Goal: Task Accomplishment & Management: Manage account settings

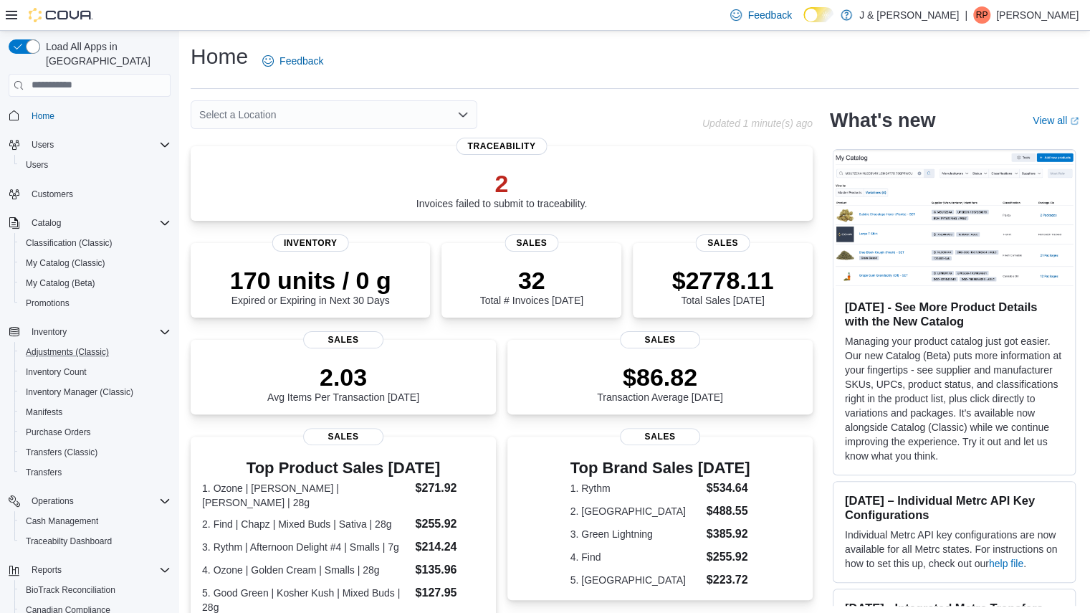
click at [61, 342] on button "Adjustments (Classic)" at bounding box center [95, 352] width 162 height 20
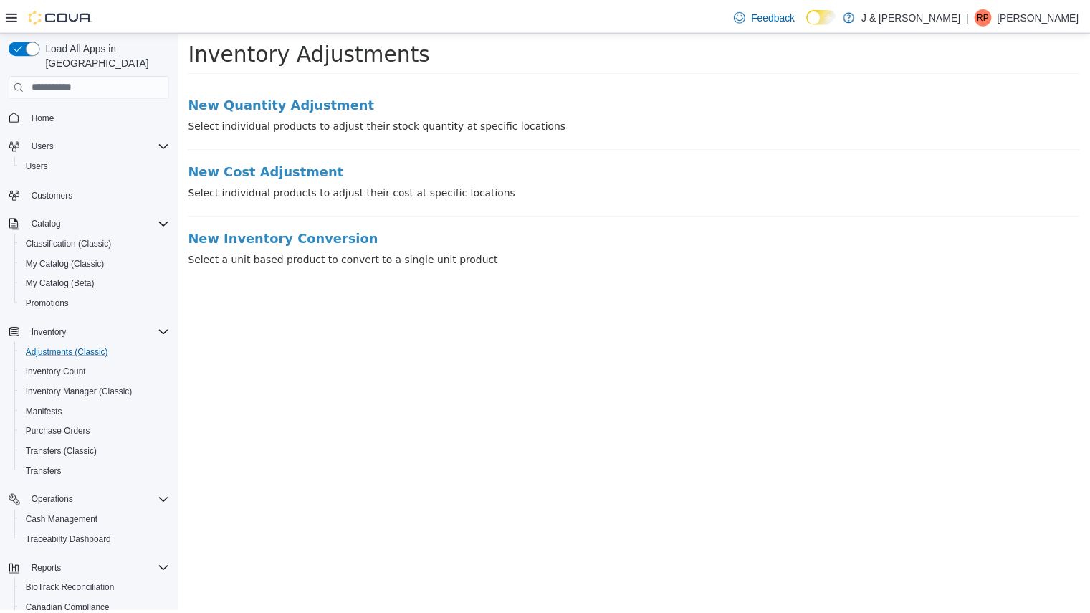
scroll to position [48, 0]
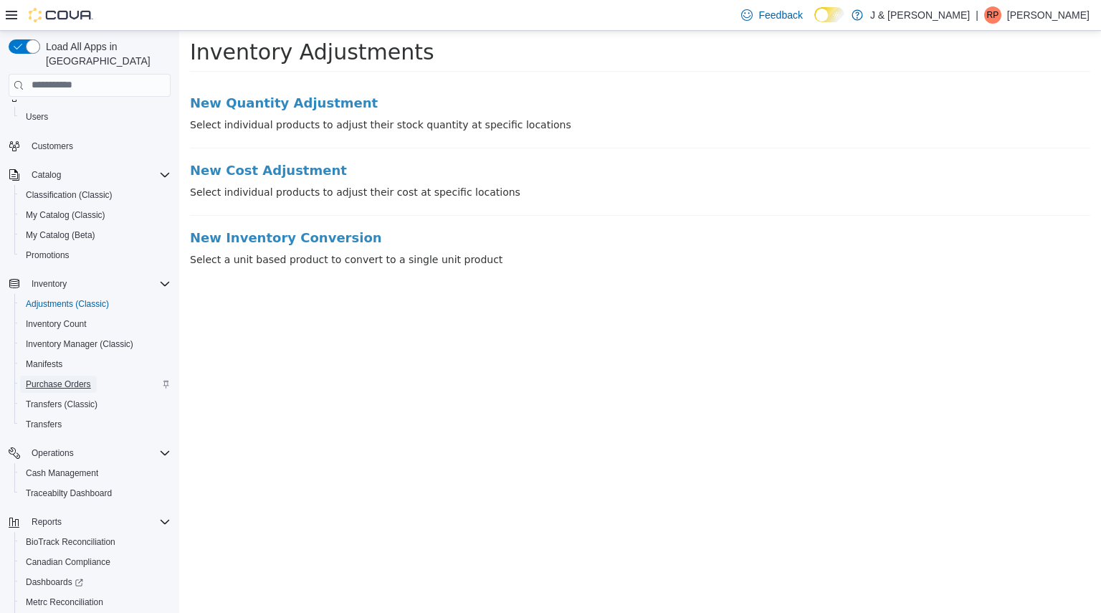
click at [45, 378] on span "Purchase Orders" at bounding box center [58, 383] width 65 height 11
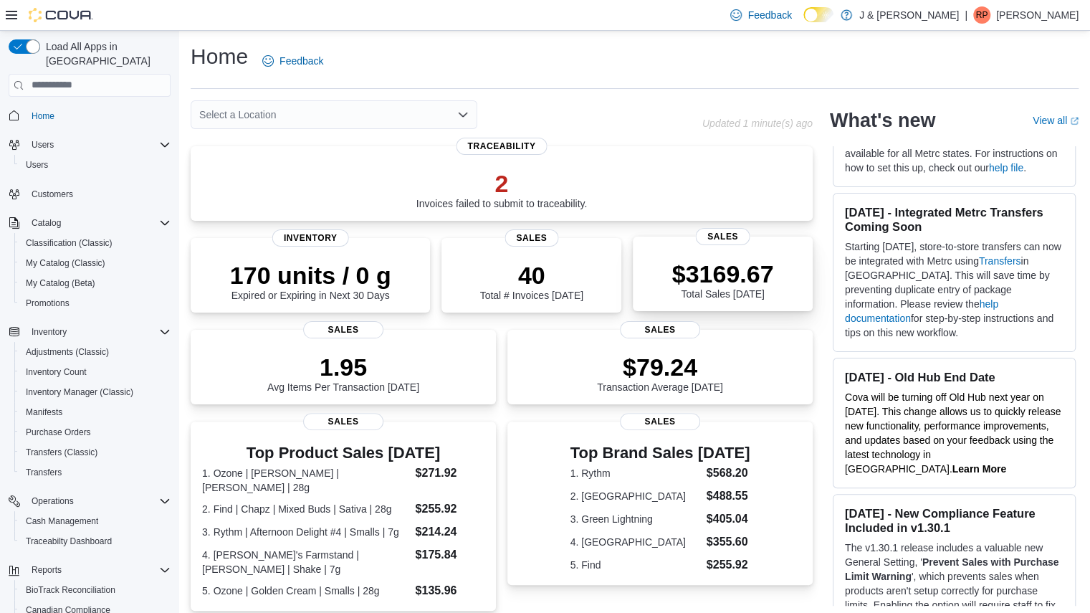
click at [694, 287] on p "$3169.67" at bounding box center [723, 273] width 102 height 29
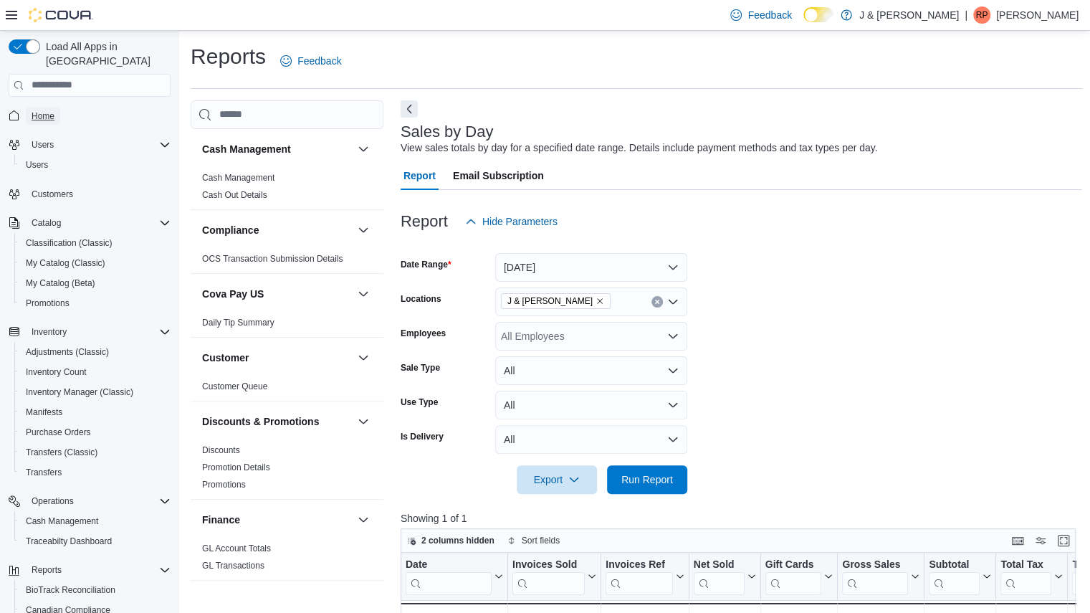
click at [54, 108] on link "Home" at bounding box center [43, 116] width 34 height 17
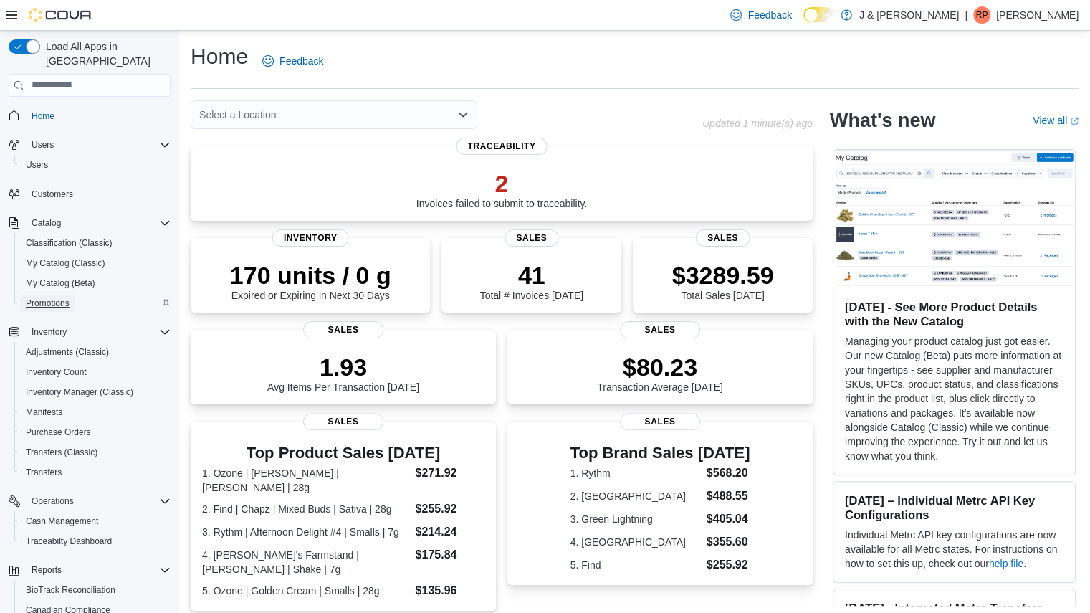
click at [39, 297] on span "Promotions" at bounding box center [48, 302] width 44 height 11
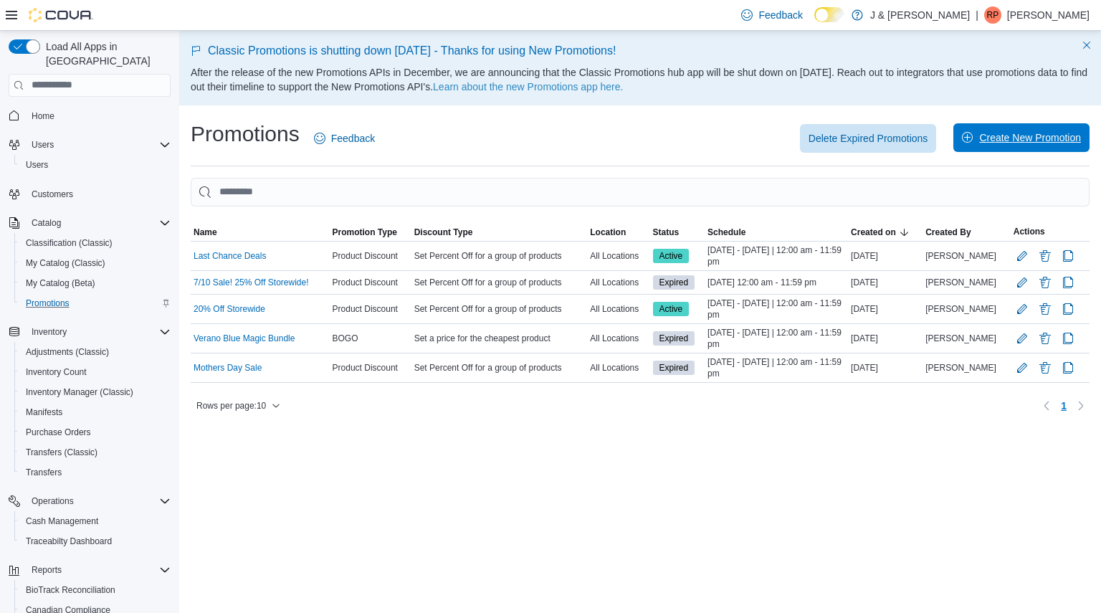
click at [999, 131] on span "Create New Promotion" at bounding box center [1030, 137] width 102 height 14
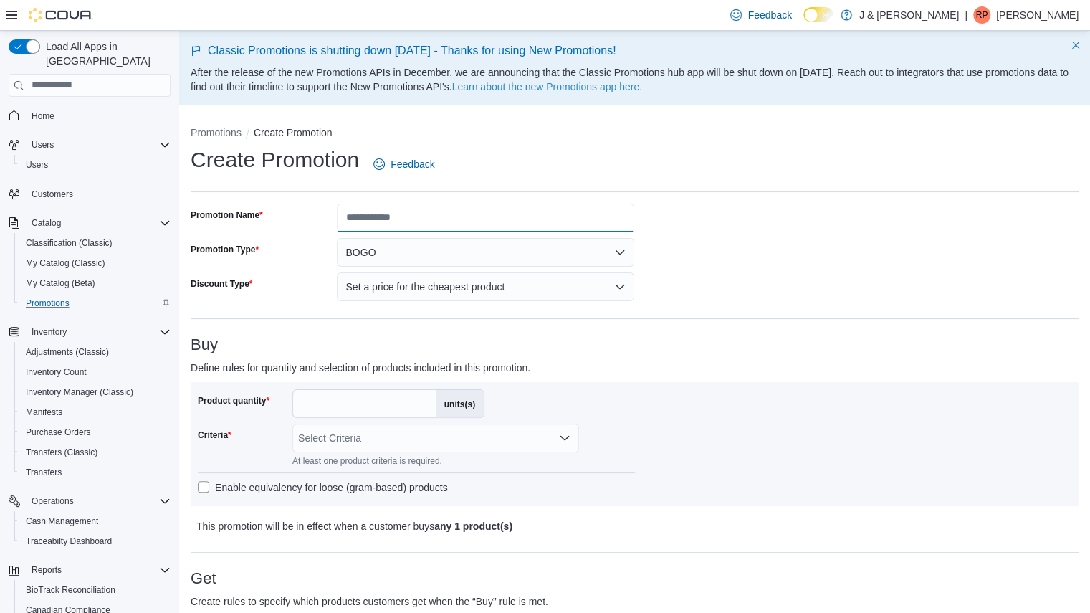
click at [538, 219] on input "Promotion Name" at bounding box center [485, 218] width 297 height 29
click at [616, 262] on button "BOGO" at bounding box center [485, 252] width 297 height 29
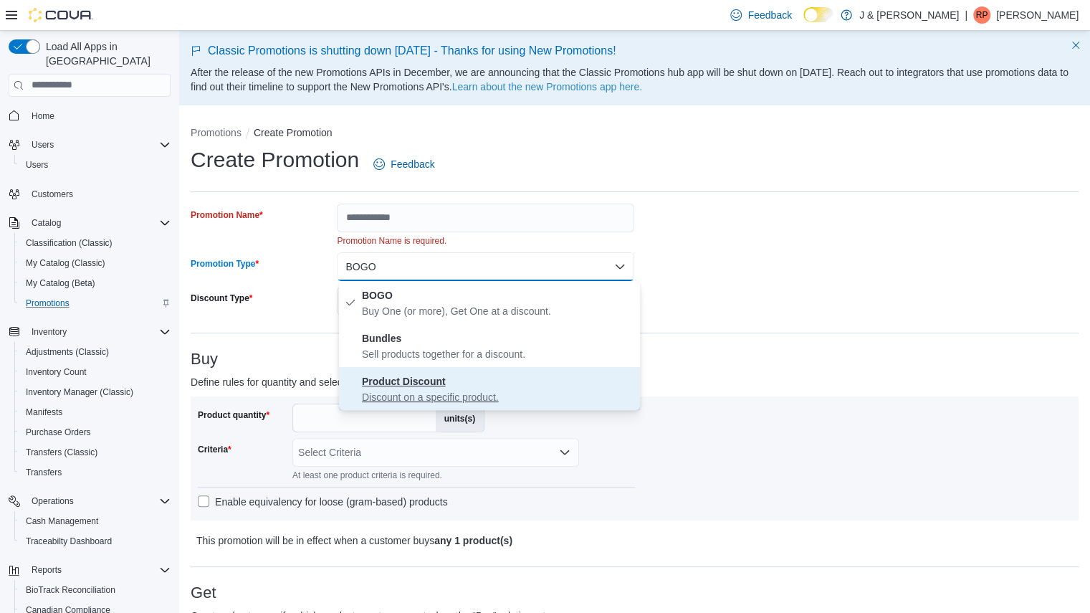
click at [453, 405] on button "Product Discount Discount on a specific product." at bounding box center [489, 388] width 301 height 43
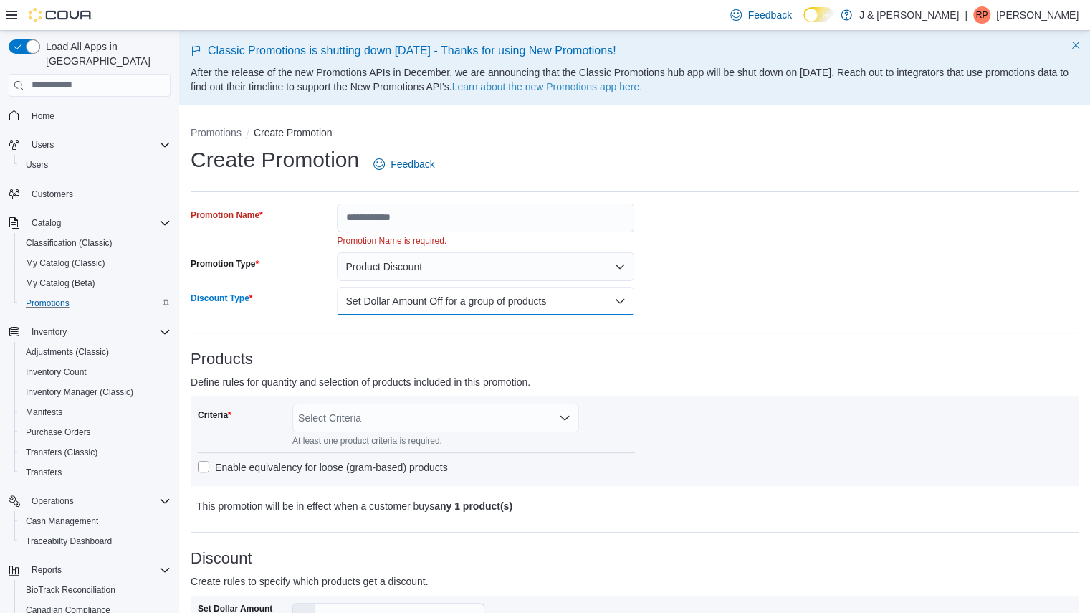
click at [444, 295] on button "Set Dollar Amount Off for a group of products" at bounding box center [485, 301] width 297 height 29
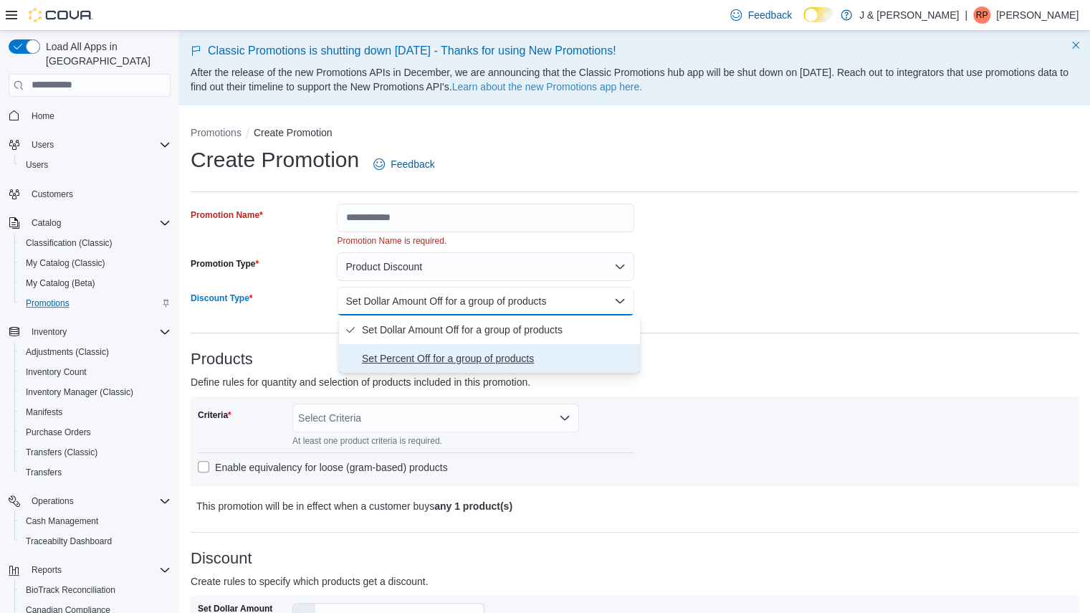
click at [433, 356] on span "Set Percent Off for a group of products" at bounding box center [498, 358] width 272 height 17
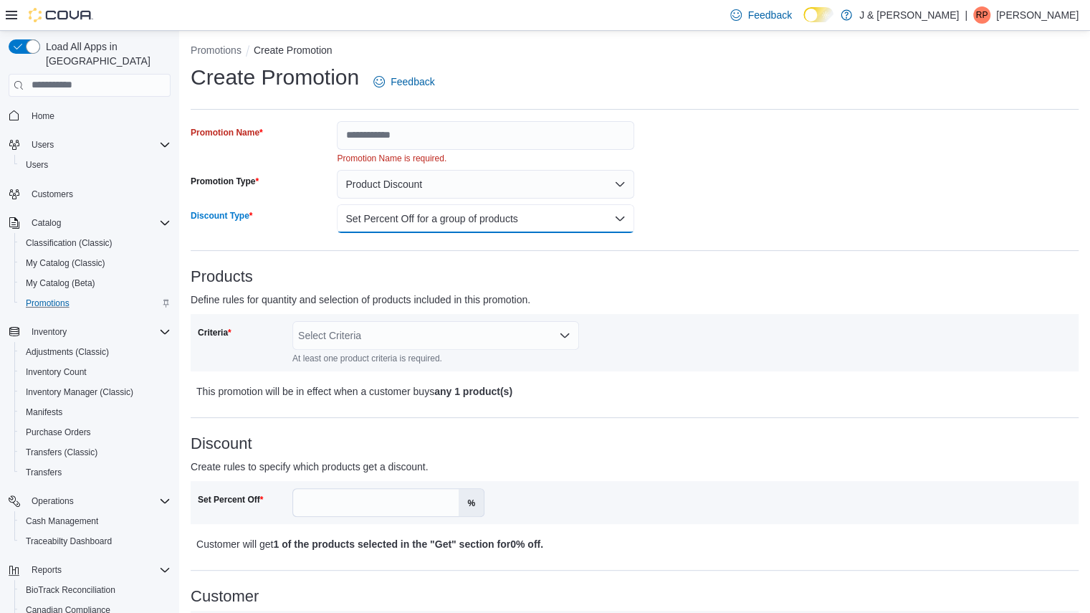
scroll to position [83, 0]
click at [380, 334] on div "Select Criteria" at bounding box center [435, 334] width 287 height 29
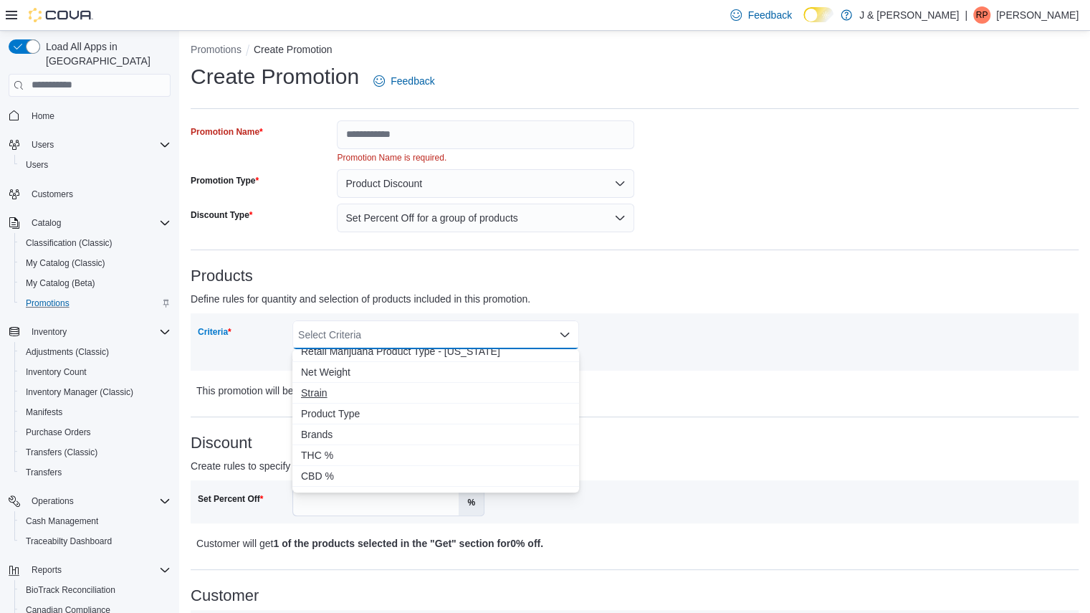
scroll to position [113, 0]
click at [317, 434] on span "Brands" at bounding box center [436, 434] width 270 height 14
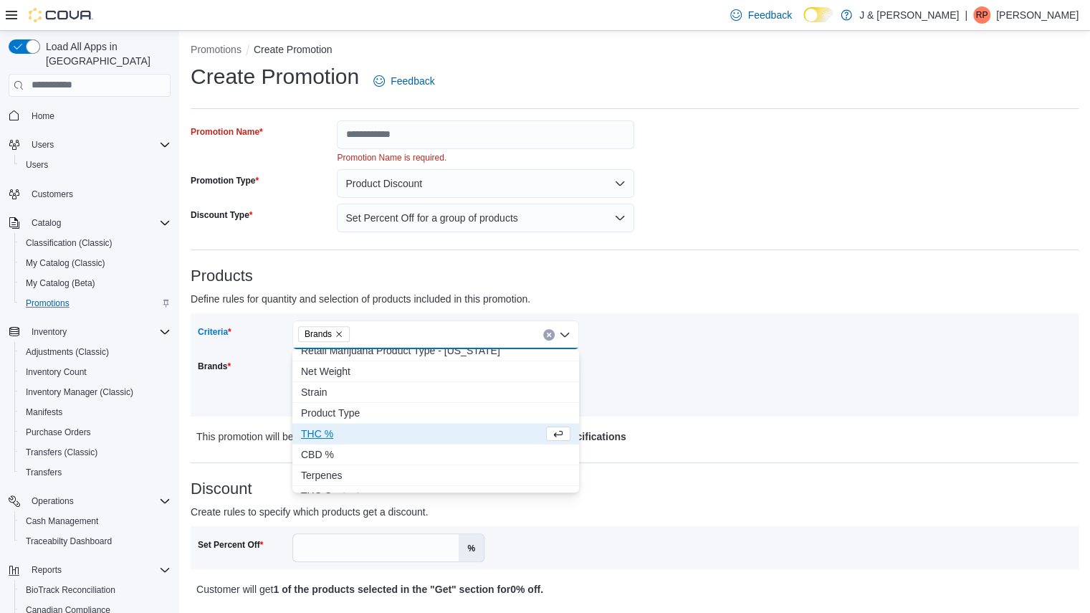
click at [611, 296] on p "Define rules for quantity and selection of products included in this promotion." at bounding box center [524, 298] width 666 height 17
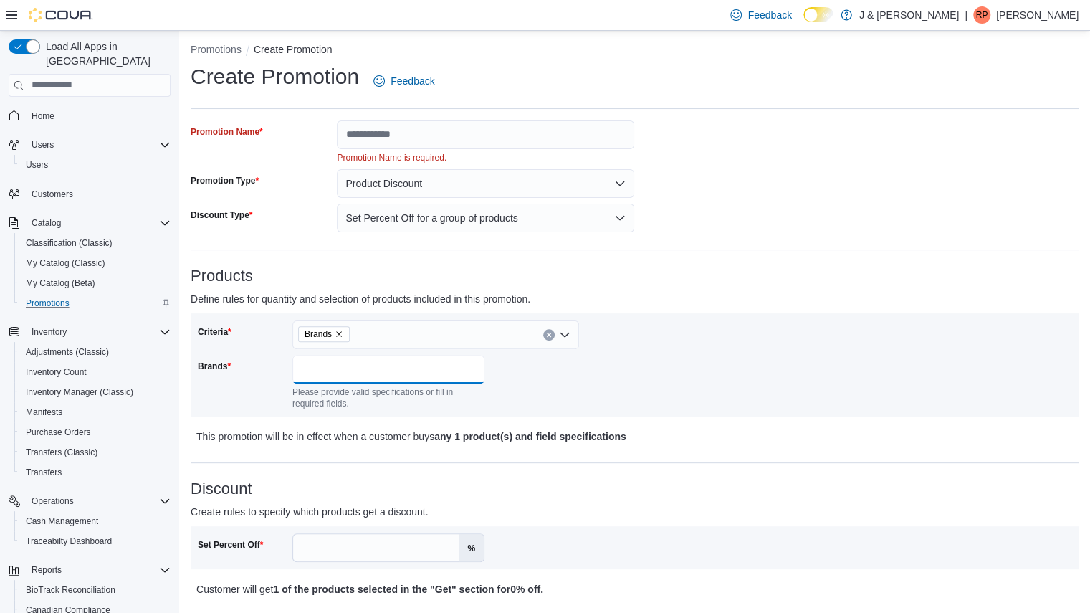
click at [409, 369] on input "Brands" at bounding box center [388, 369] width 192 height 29
type input "*"
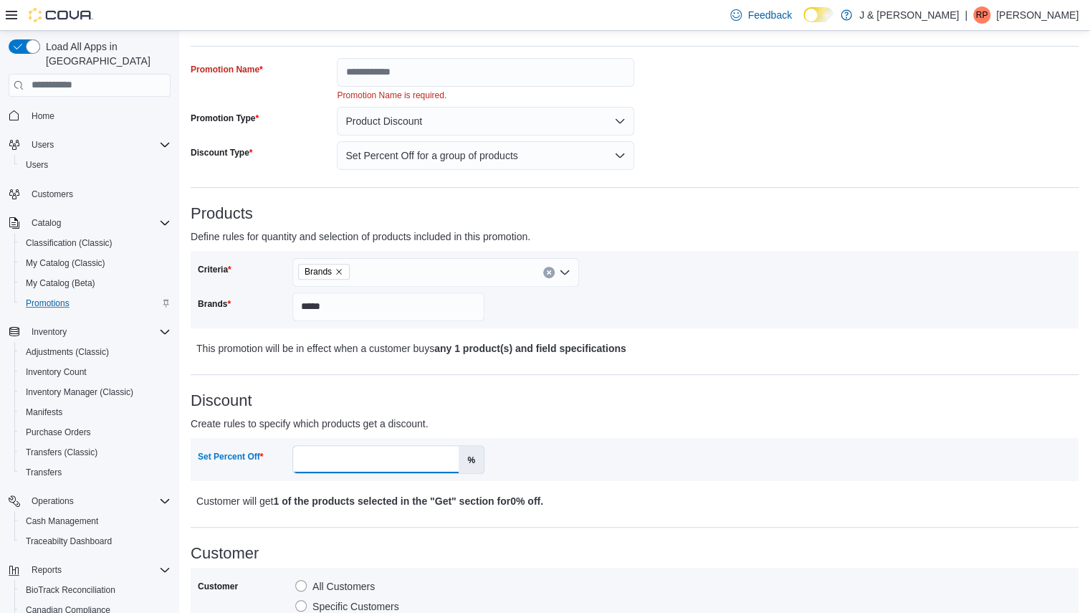
scroll to position [148, 0]
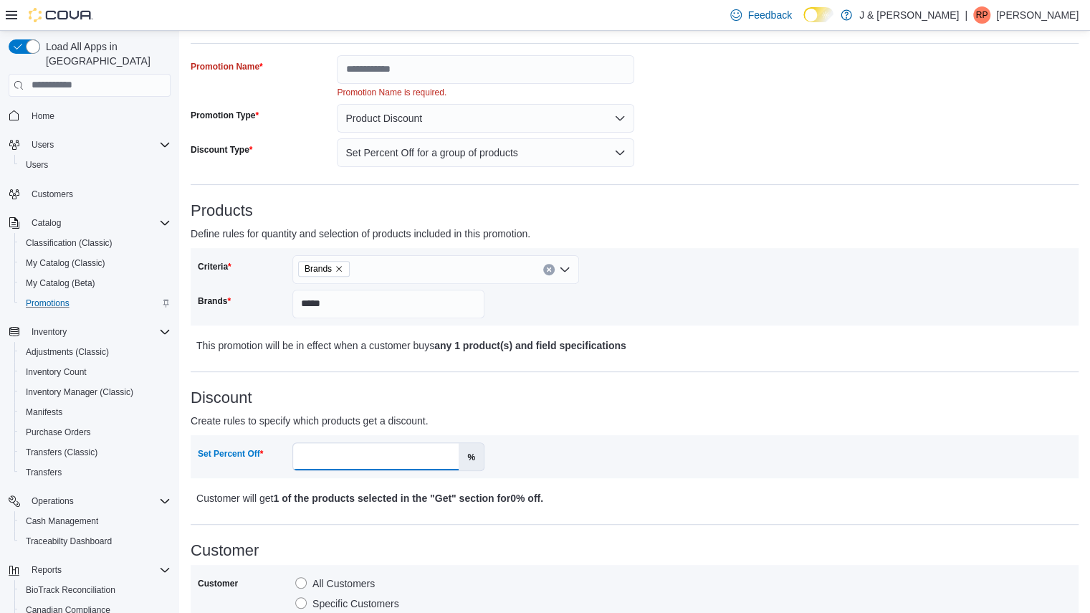
click at [411, 456] on input "Set Percent Off" at bounding box center [376, 456] width 166 height 27
click at [505, 366] on div "**********" at bounding box center [635, 535] width 888 height 961
click at [354, 297] on input "*****" at bounding box center [388, 304] width 192 height 29
type input "*****"
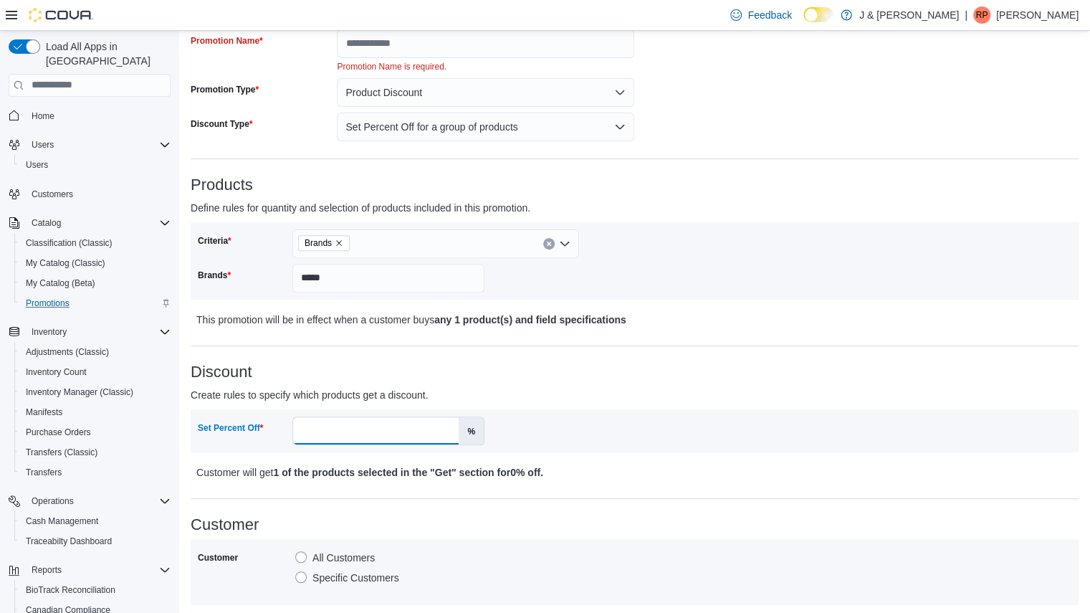
scroll to position [176, 0]
click at [367, 328] on div "**********" at bounding box center [635, 508] width 888 height 961
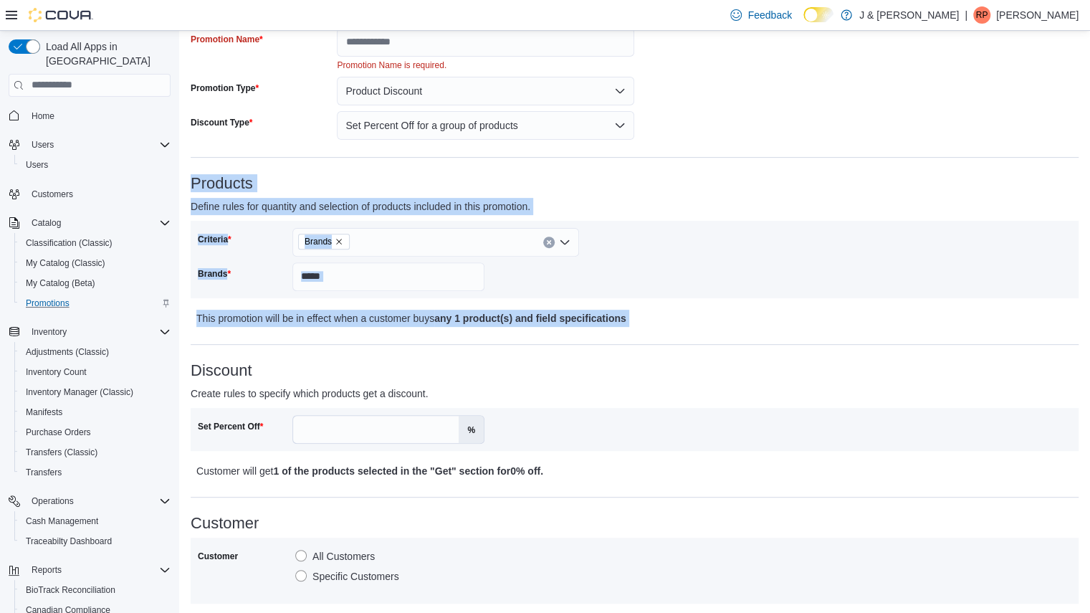
click at [367, 328] on div "**********" at bounding box center [635, 508] width 888 height 961
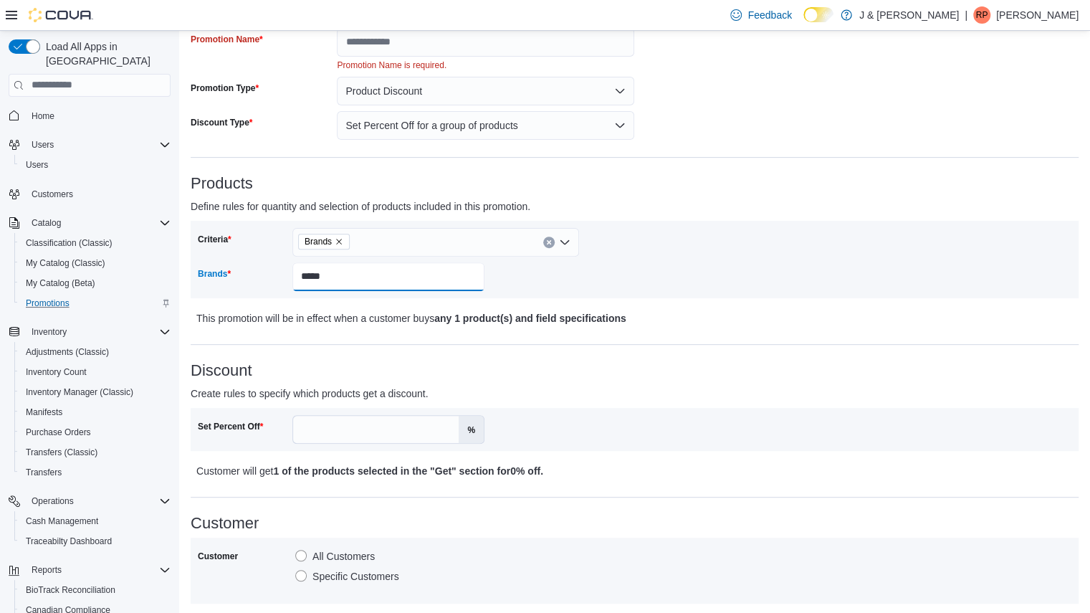
click at [359, 267] on input "*****" at bounding box center [388, 276] width 192 height 29
click at [380, 237] on div "Brands" at bounding box center [435, 242] width 287 height 29
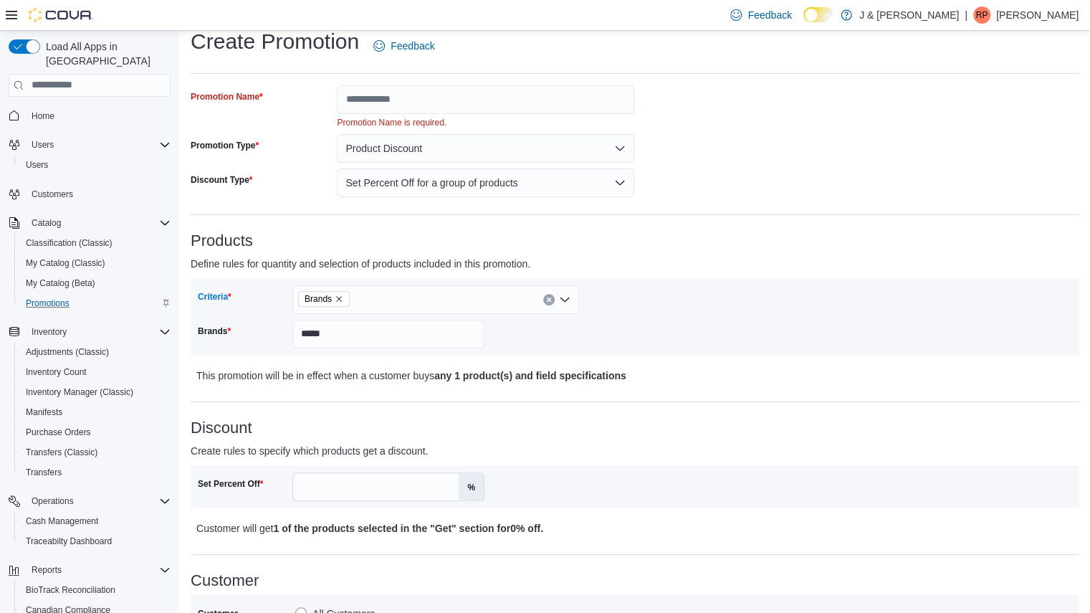
scroll to position [0, 0]
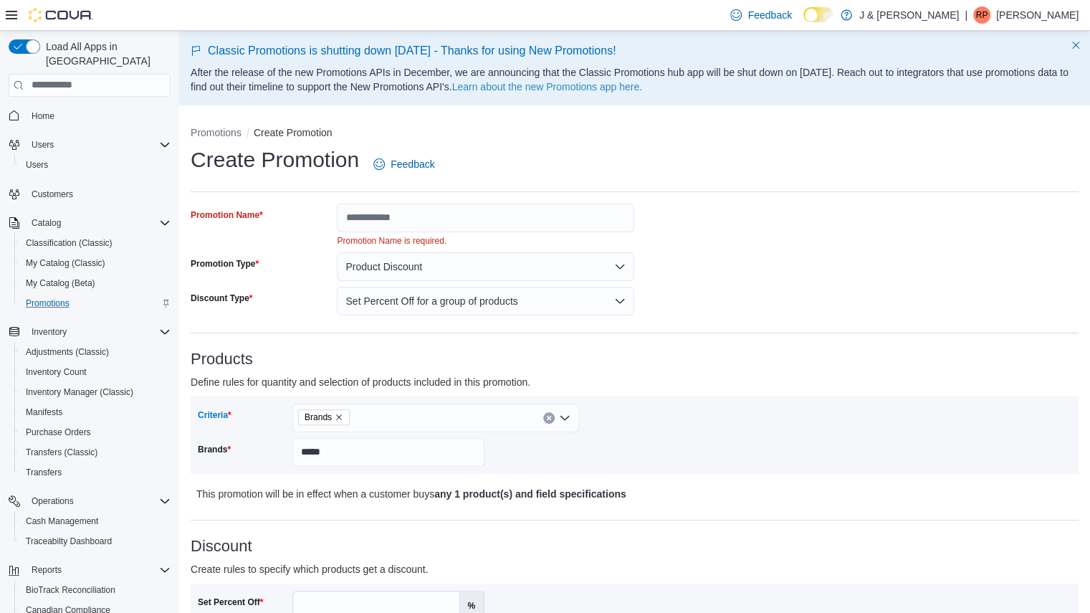
click at [396, 412] on div "Brands Combo box. Selected. Brands. Press Backspace to delete Brands. Combo box…" at bounding box center [435, 418] width 287 height 29
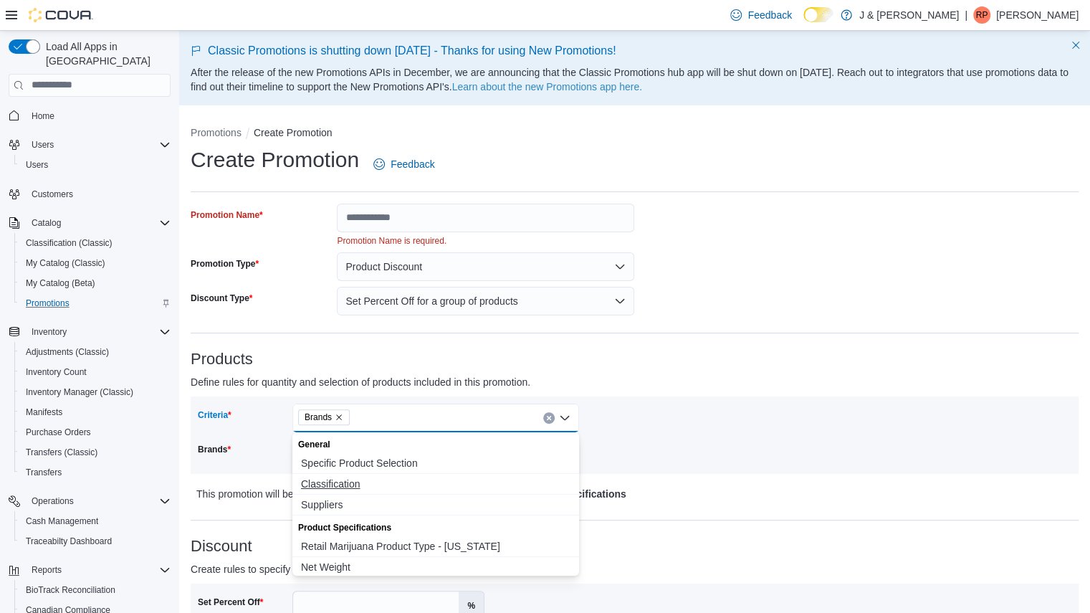
click at [353, 485] on span "Classification" at bounding box center [436, 484] width 270 height 14
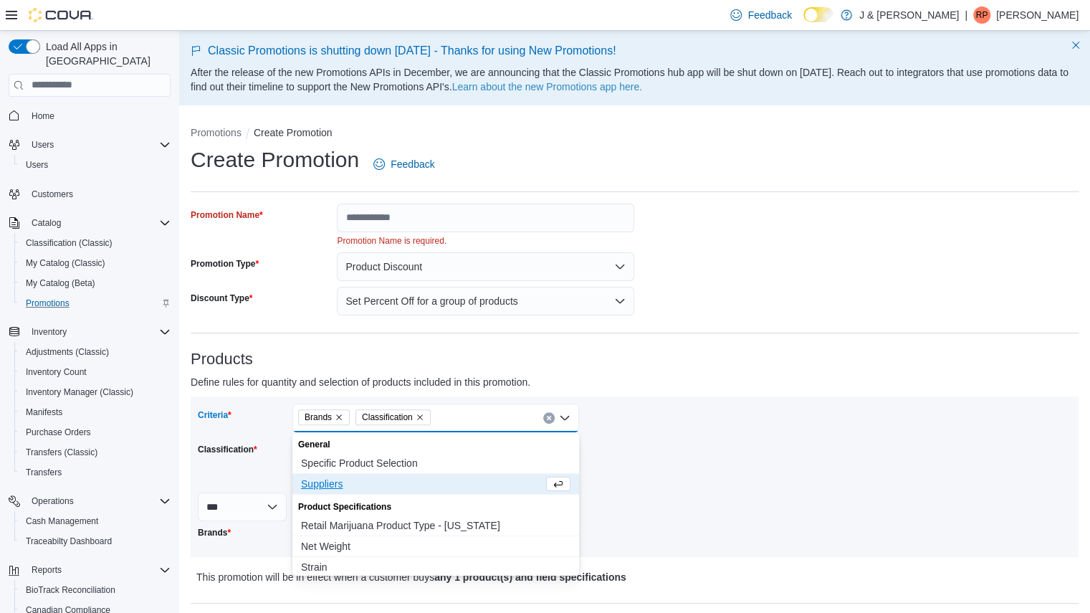
click at [338, 483] on span "Suppliers" at bounding box center [422, 484] width 242 height 14
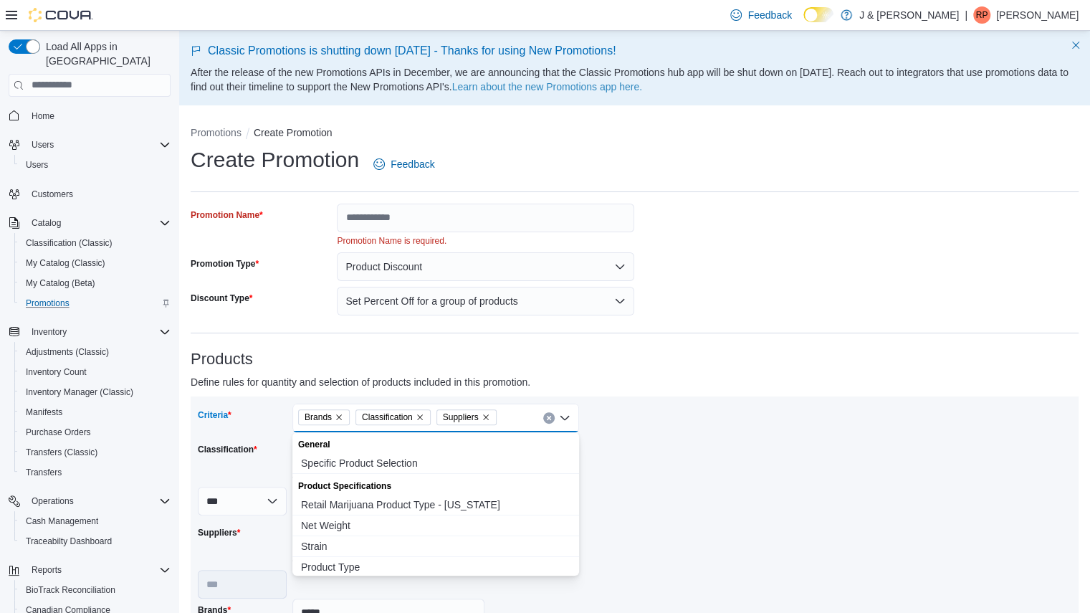
click at [333, 414] on span "Brands" at bounding box center [324, 417] width 39 height 14
click at [335, 415] on icon "Remove Brands from selection in this group" at bounding box center [339, 417] width 9 height 9
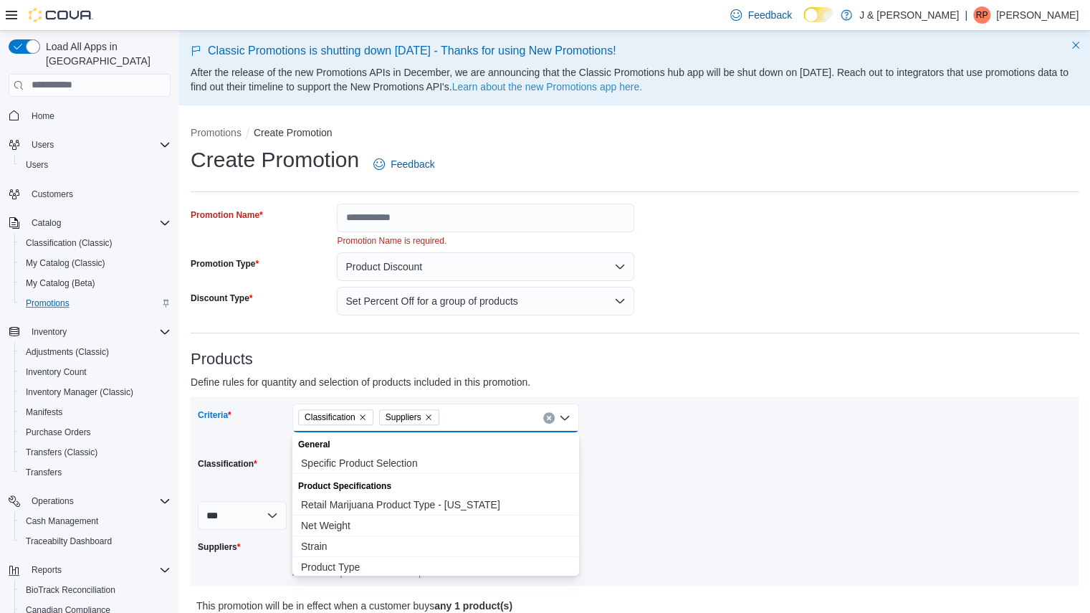
click at [361, 414] on icon "Remove Classification from selection in this group" at bounding box center [362, 417] width 9 height 9
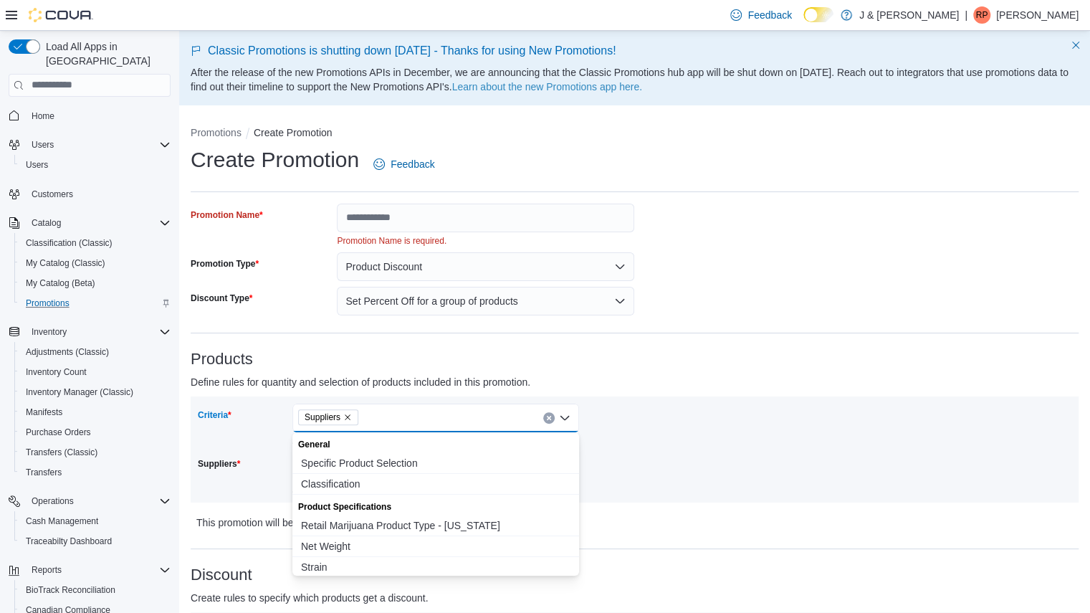
click at [407, 386] on p "Define rules for quantity and selection of products included in this promotion." at bounding box center [524, 381] width 666 height 17
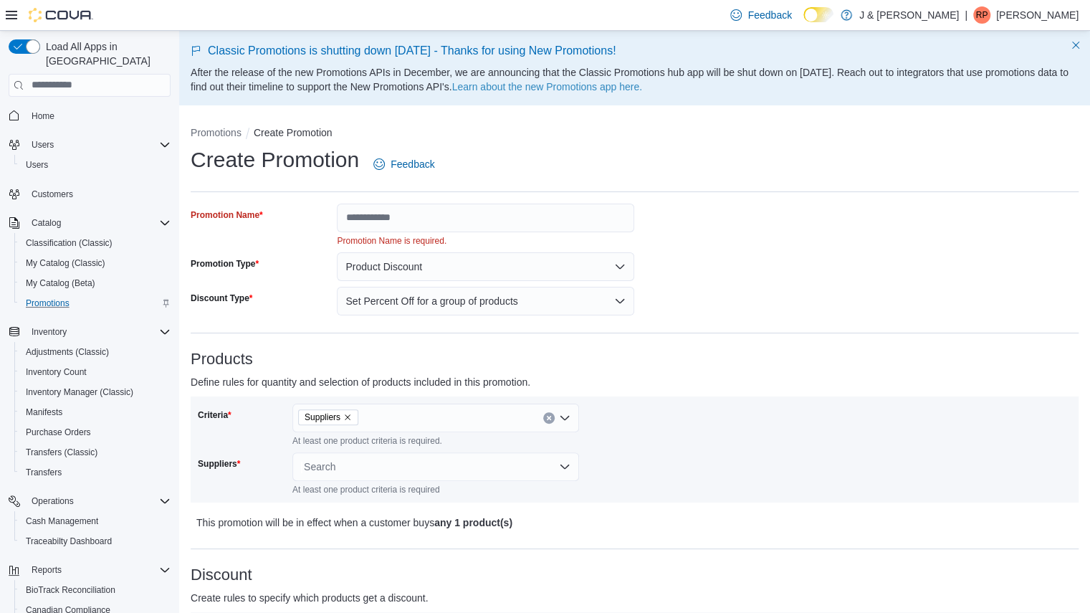
click at [387, 422] on div "Suppliers" at bounding box center [435, 418] width 287 height 29
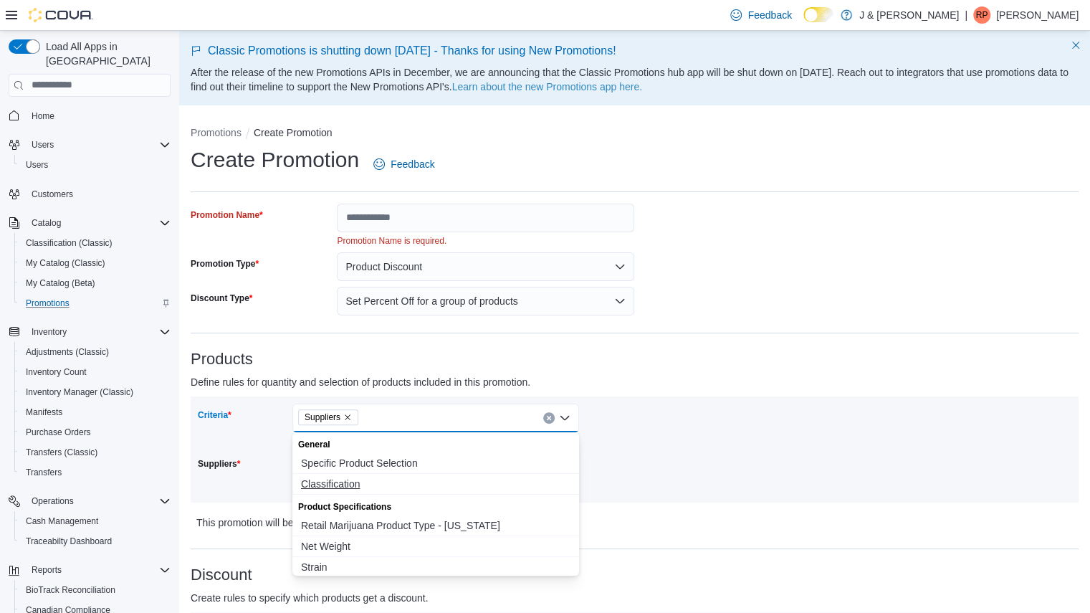
click at [343, 477] on span "Classification" at bounding box center [436, 484] width 270 height 14
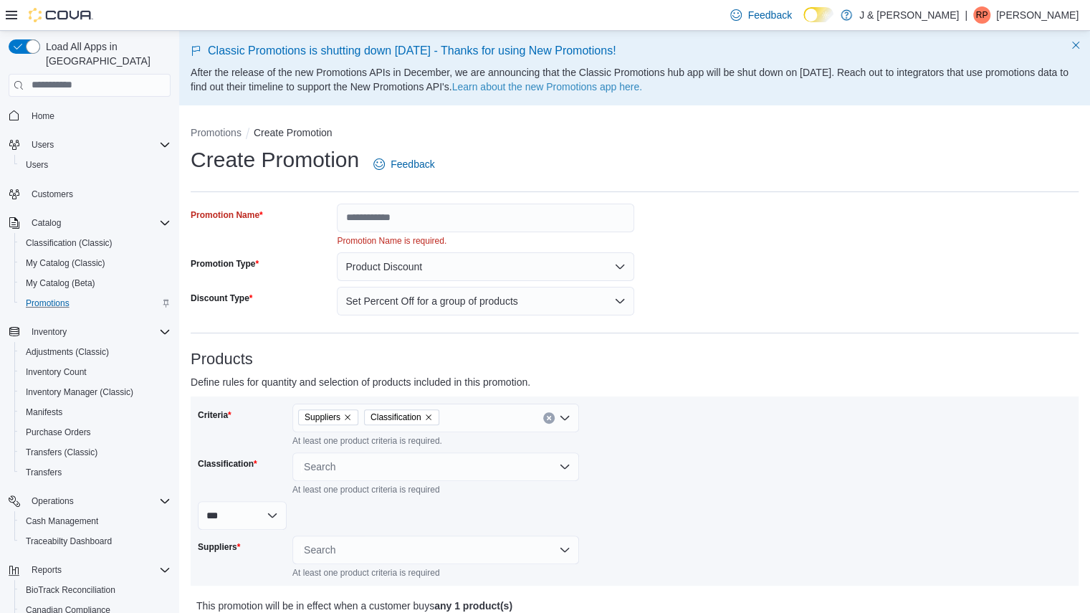
click at [483, 385] on p "Define rules for quantity and selection of products included in this promotion." at bounding box center [524, 381] width 666 height 17
click at [410, 467] on div "Search" at bounding box center [435, 466] width 287 height 29
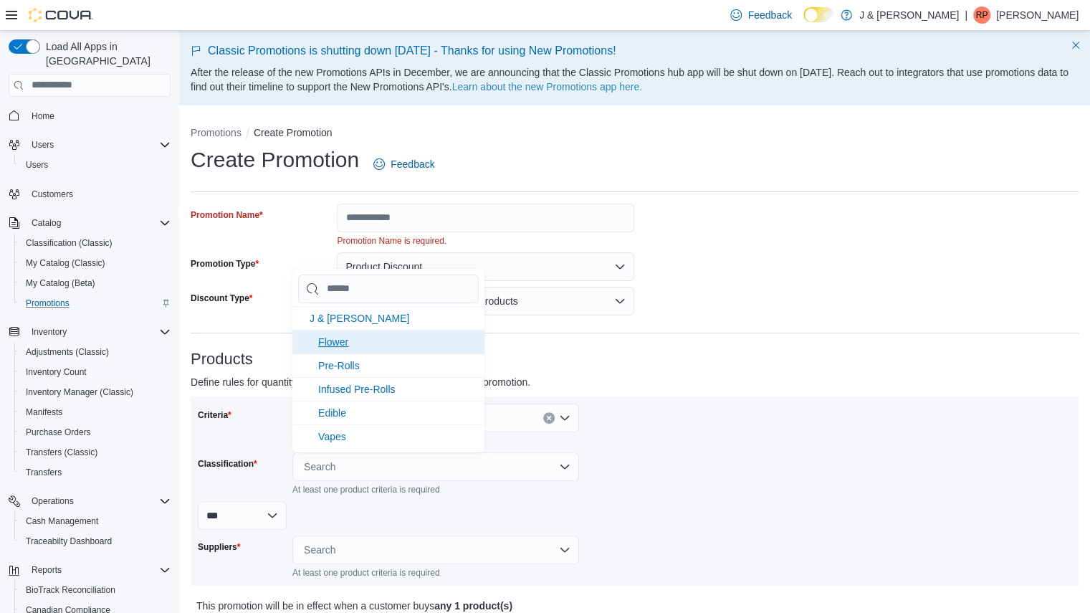
click at [338, 345] on span "Flower" at bounding box center [333, 341] width 30 height 11
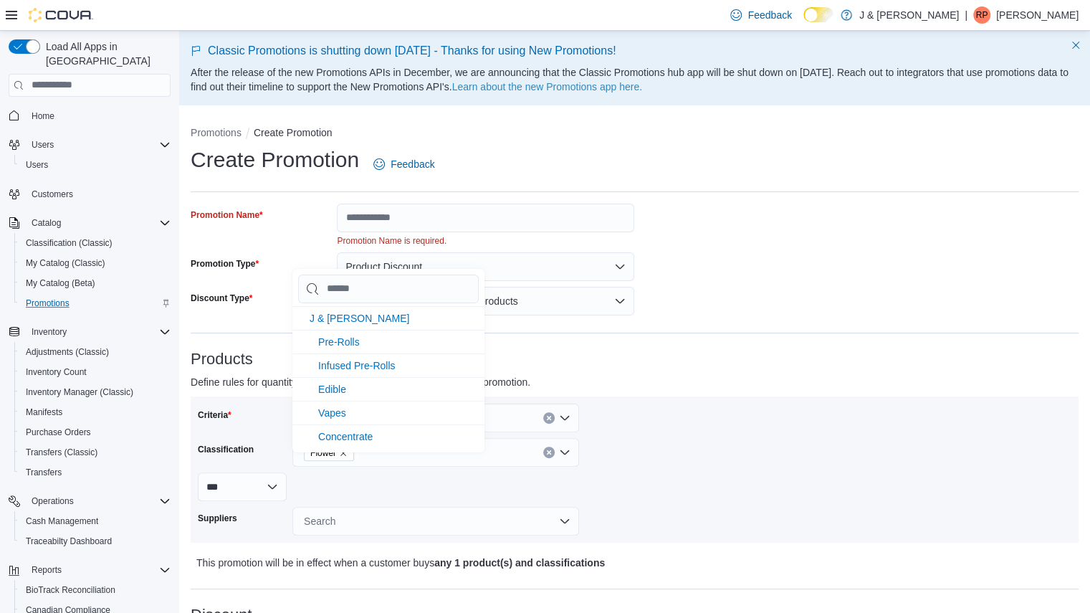
click at [343, 532] on div "Search" at bounding box center [435, 521] width 287 height 29
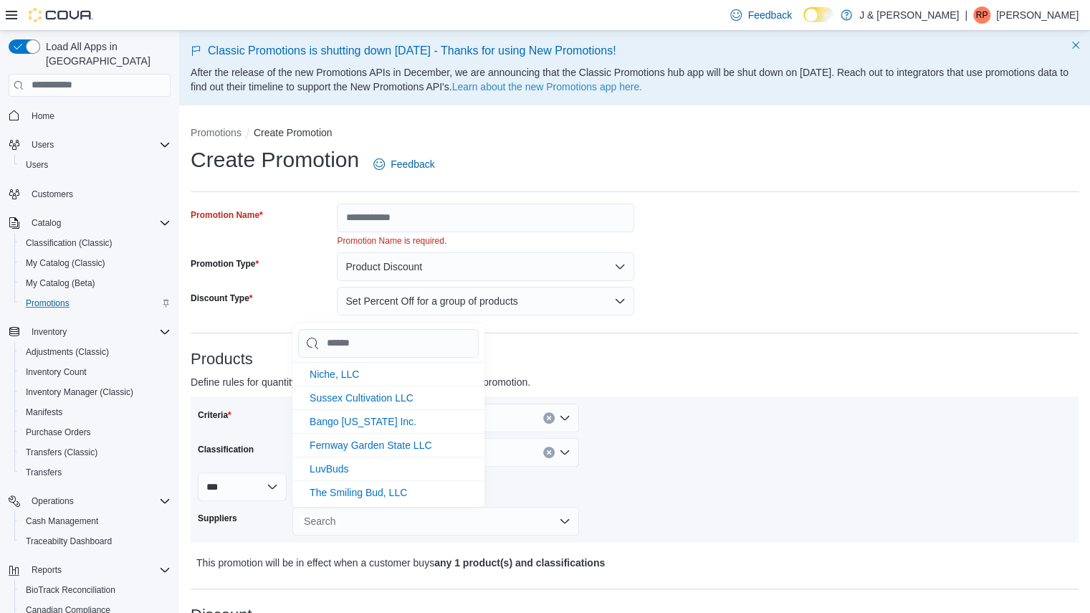
scroll to position [314, 0]
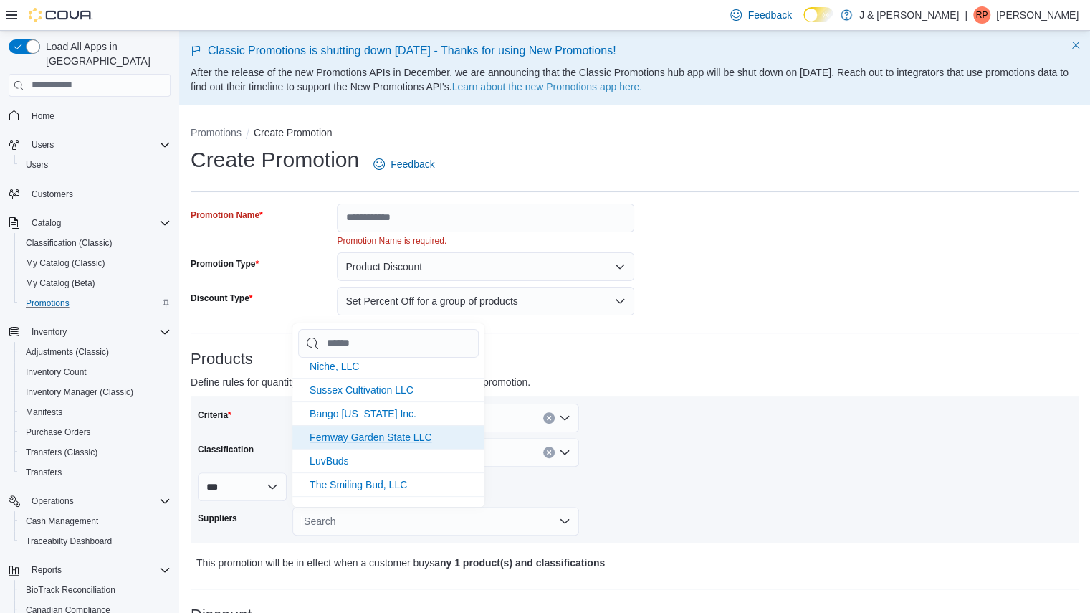
click at [346, 437] on span "Fernway Garden State LLC" at bounding box center [371, 437] width 122 height 11
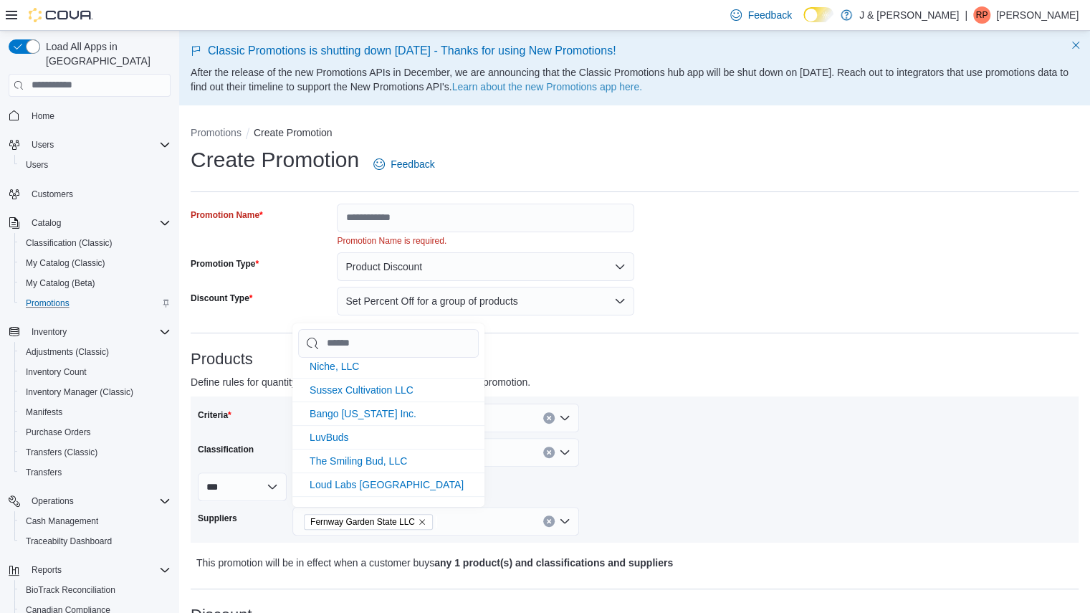
click at [641, 429] on div "Criteria Suppliers Classification Classification Flower *** ** Suppliers Fernwa…" at bounding box center [635, 470] width 874 height 132
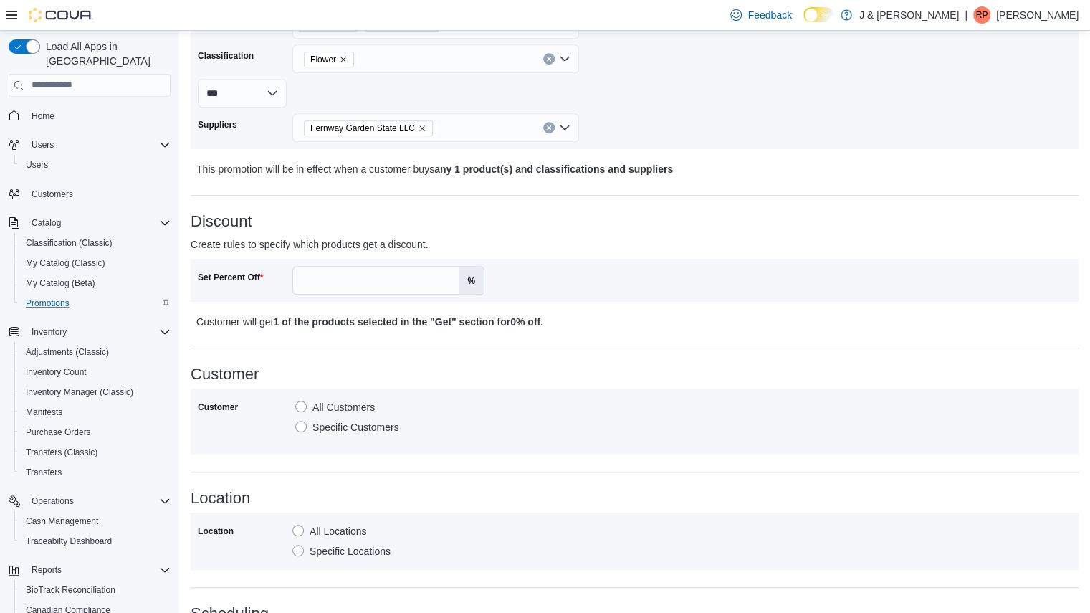
scroll to position [394, 0]
click at [350, 265] on div "Set Percent Off %" at bounding box center [635, 279] width 888 height 43
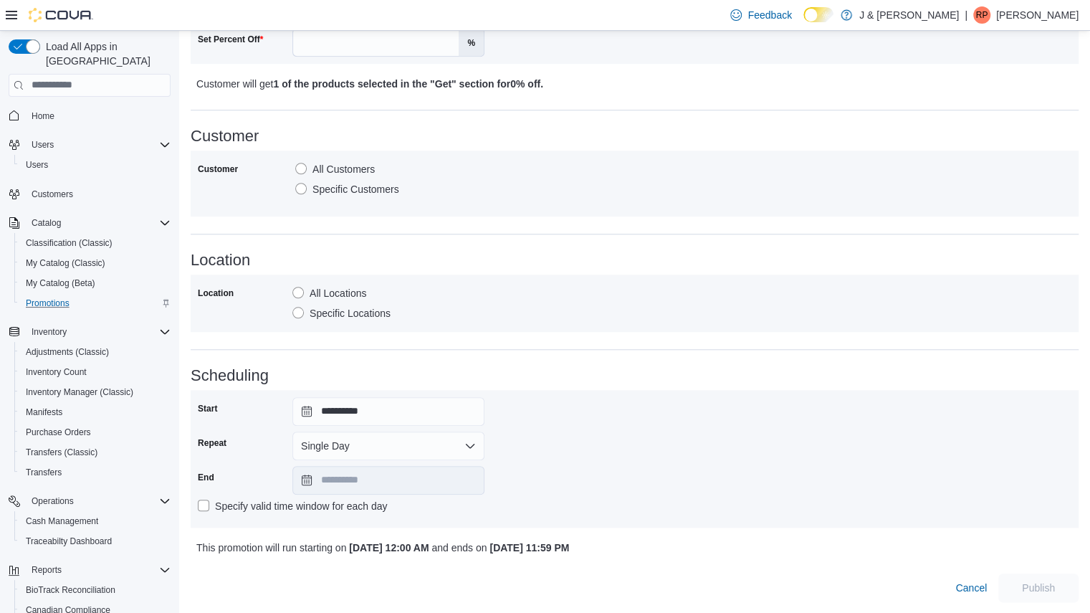
click at [43, 83] on div "Load All Apps in New Hub Home Users Users Customers Catalog Classification (Cla…" at bounding box center [89, 342] width 173 height 617
click at [40, 110] on span "Home" at bounding box center [43, 115] width 23 height 11
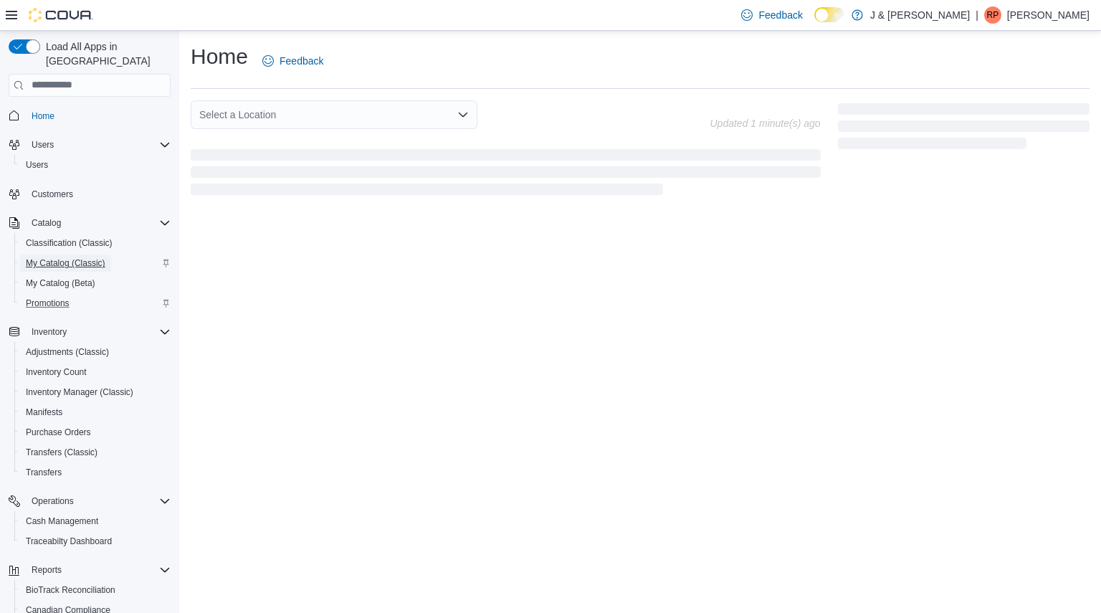
click at [42, 257] on span "My Catalog (Classic)" at bounding box center [66, 262] width 80 height 11
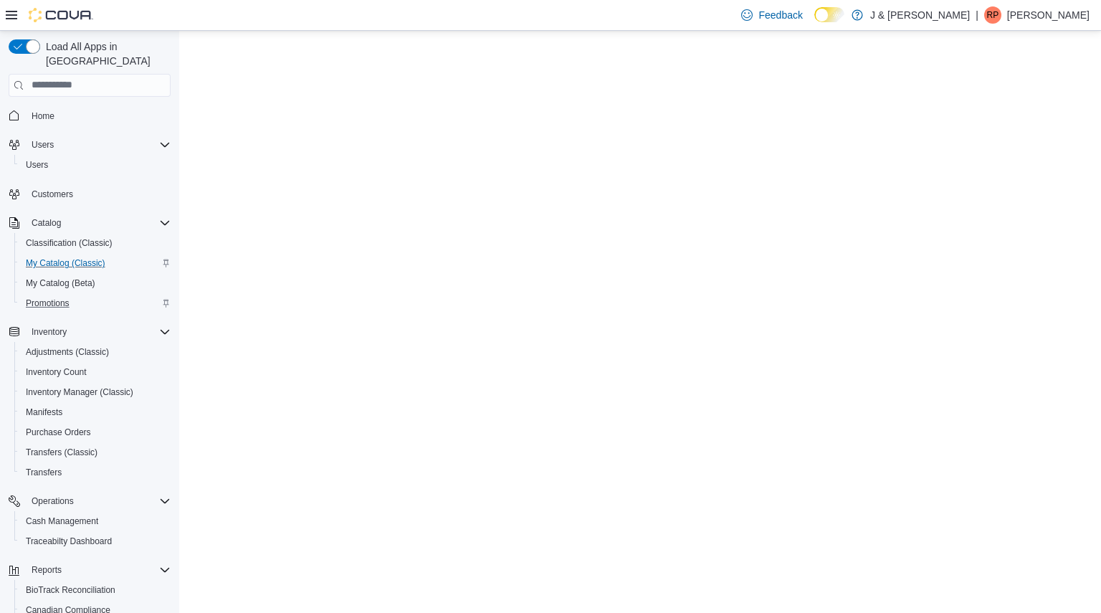
click at [40, 299] on div "Catalog Classification (Classic) My Catalog (Classic) My Catalog (Beta) Promoti…" at bounding box center [90, 263] width 162 height 106
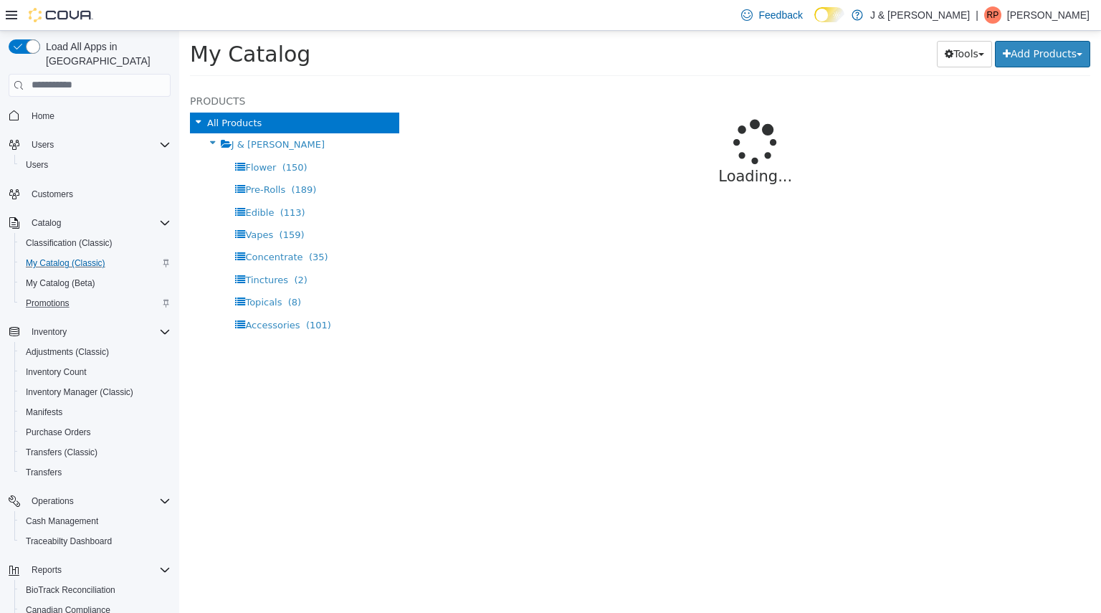
select select "**********"
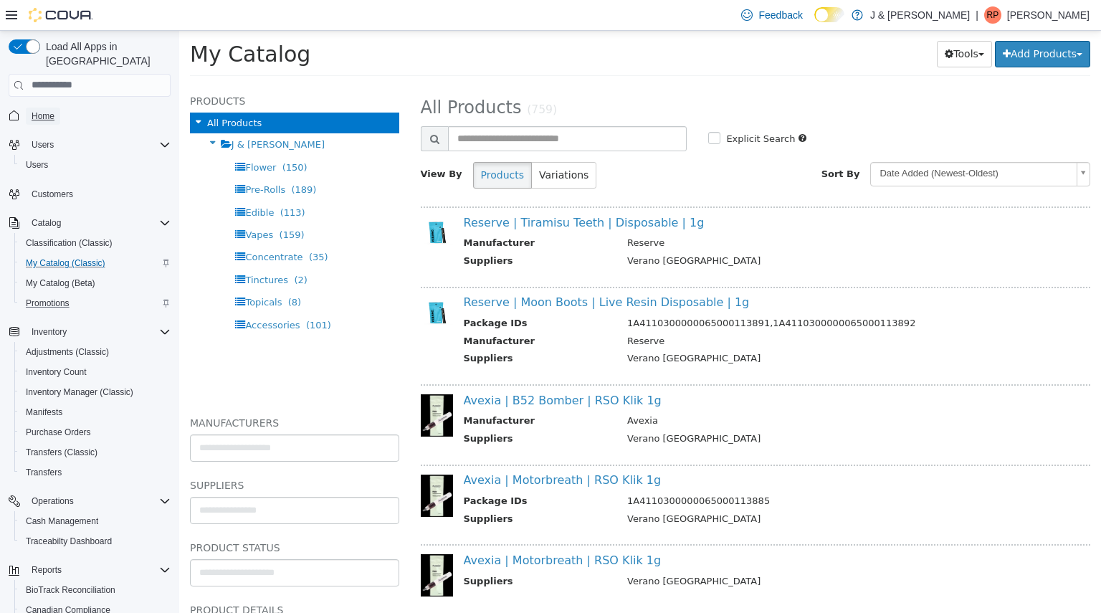
click at [46, 110] on span "Home" at bounding box center [43, 115] width 23 height 11
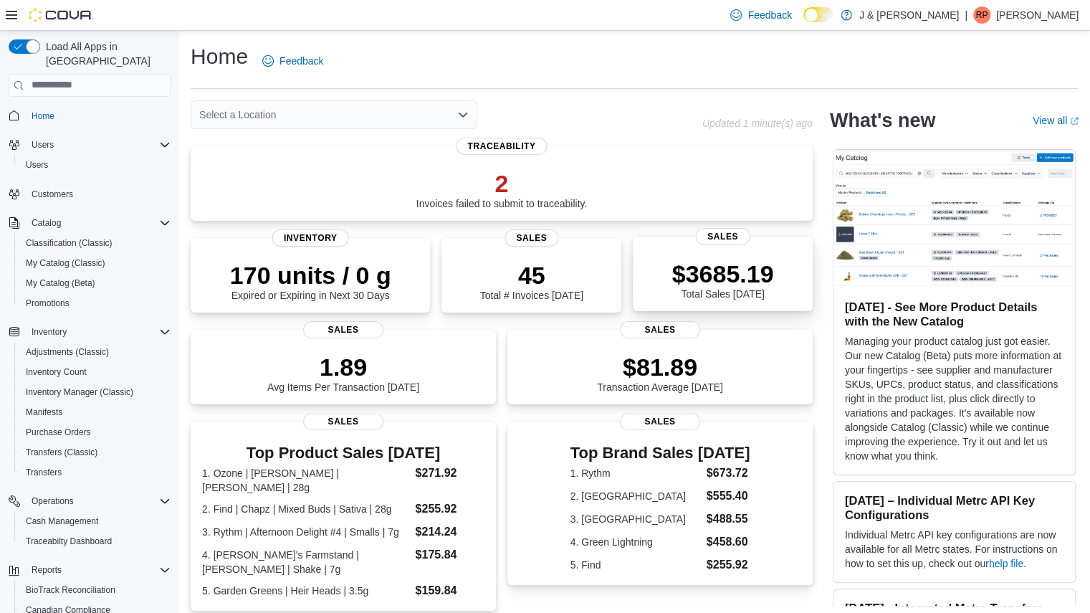
scroll to position [357, 0]
click at [766, 288] on p "$3717.15" at bounding box center [723, 273] width 102 height 29
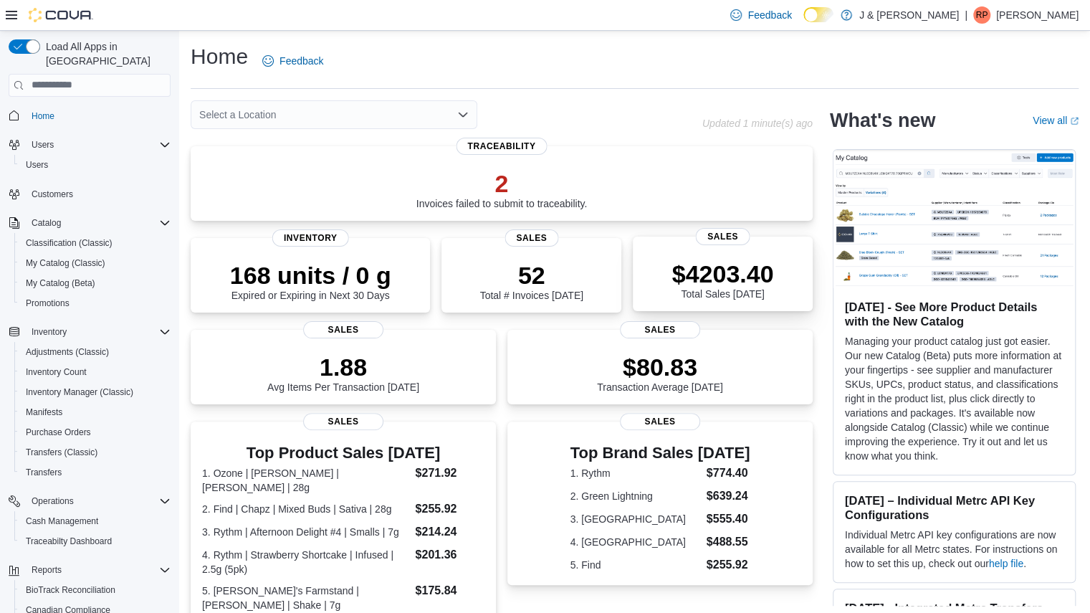
click at [700, 287] on p "$4203.40" at bounding box center [723, 273] width 102 height 29
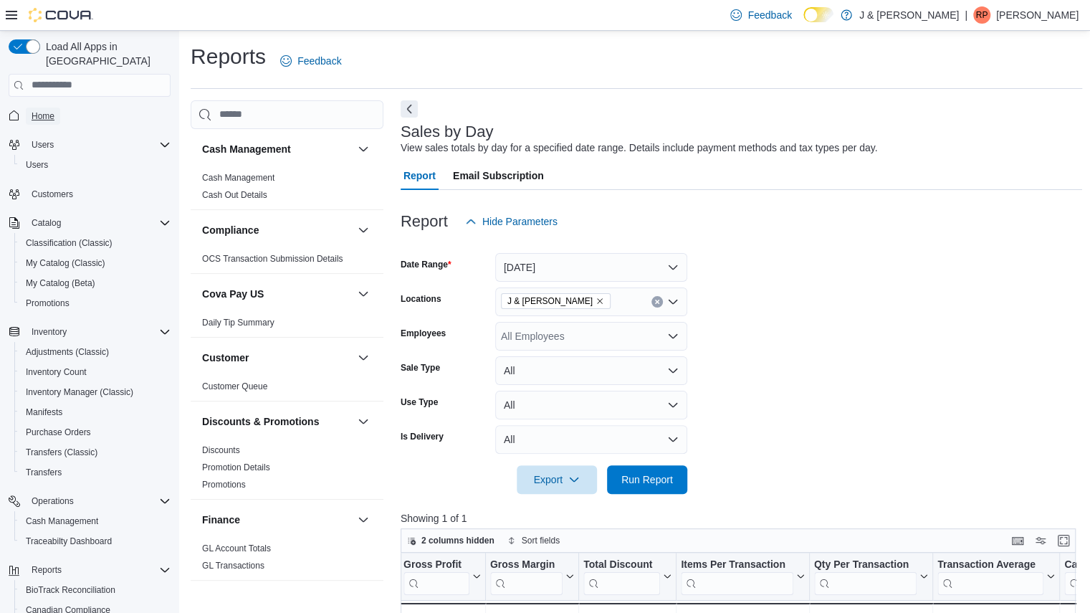
click at [37, 110] on span "Home" at bounding box center [43, 115] width 23 height 11
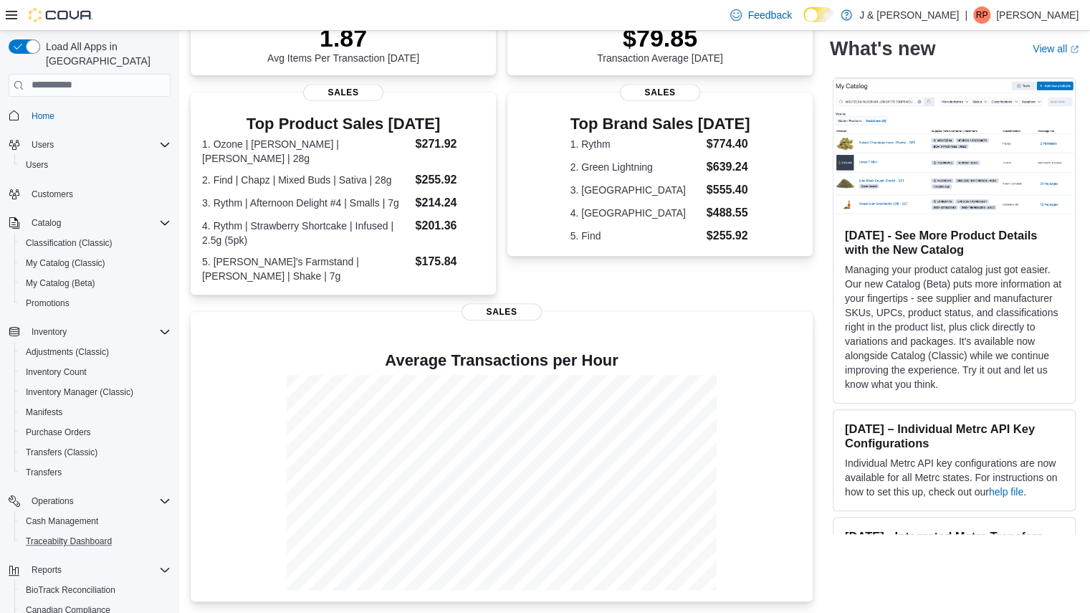
scroll to position [122, 0]
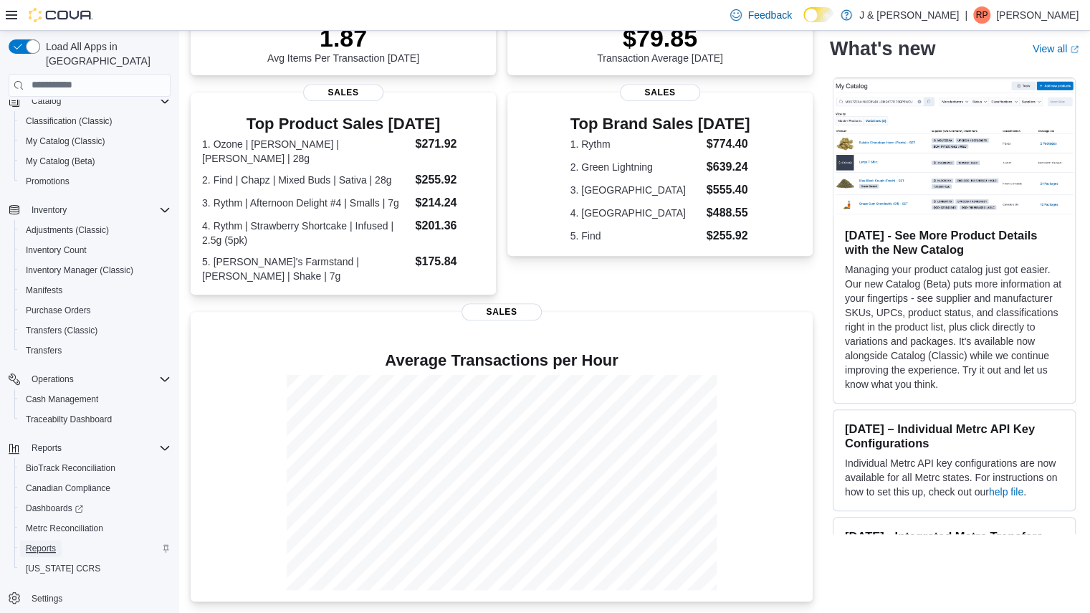
click at [43, 540] on span "Reports" at bounding box center [41, 548] width 30 height 17
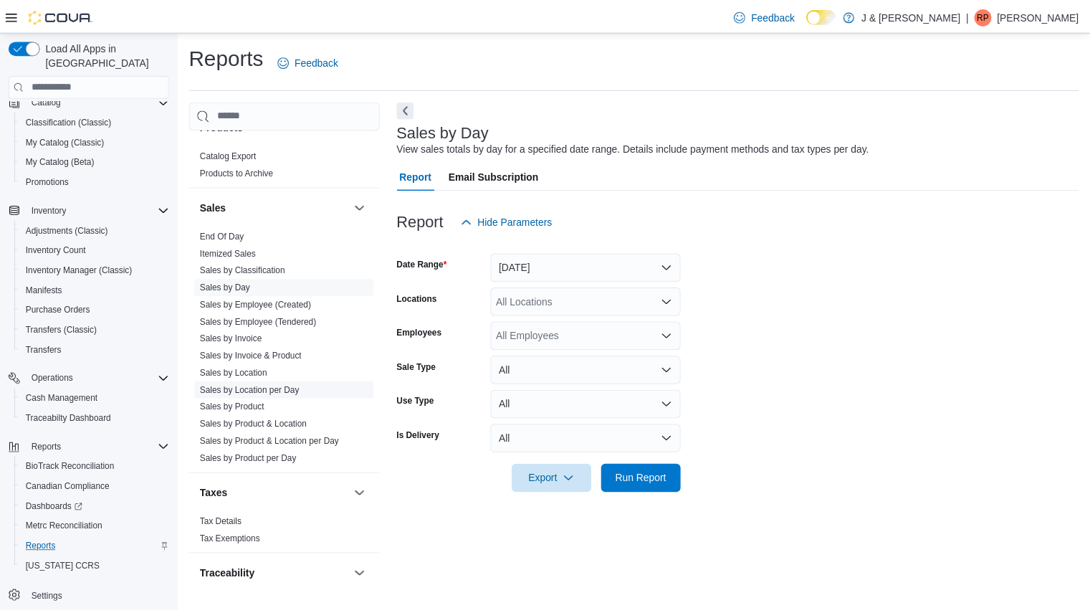
scroll to position [978, 0]
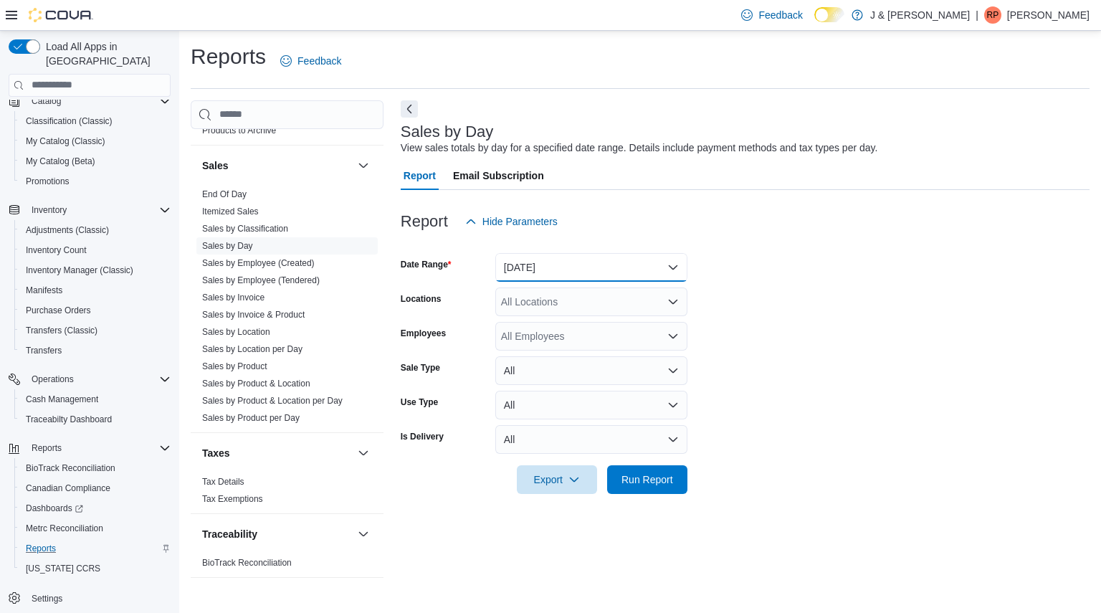
click at [551, 270] on button "[DATE]" at bounding box center [591, 267] width 192 height 29
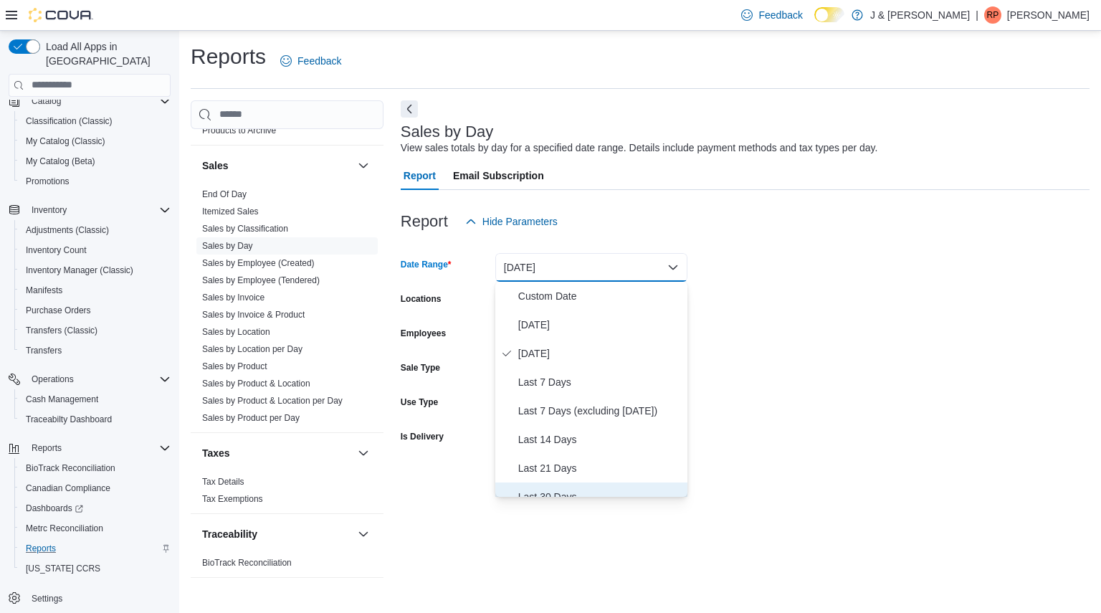
click at [544, 490] on span "Last 30 Days" at bounding box center [599, 496] width 163 height 17
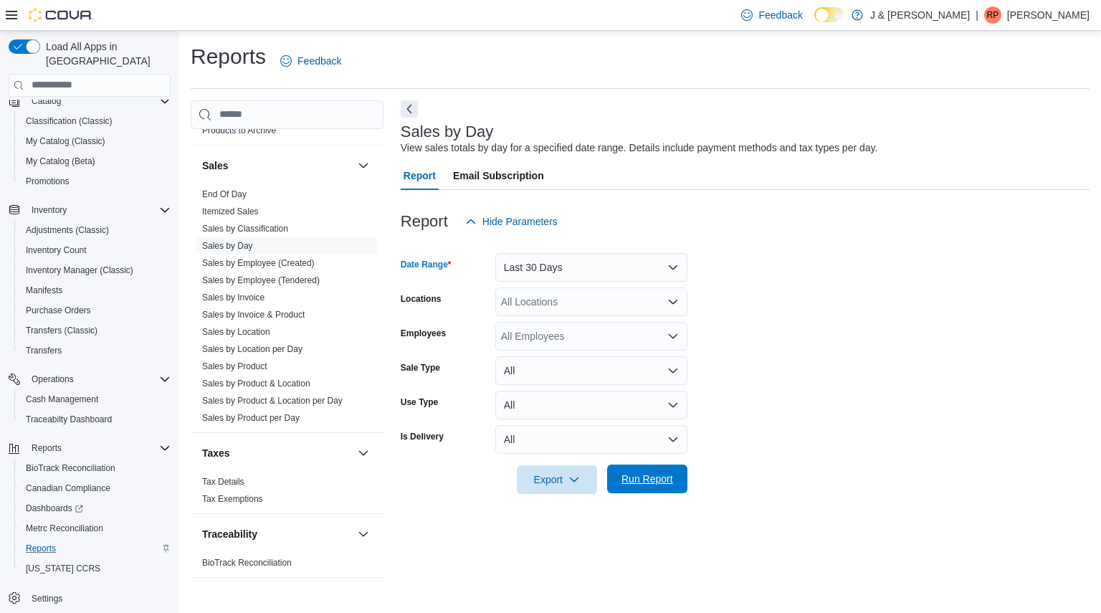
click at [635, 478] on span "Run Report" at bounding box center [647, 479] width 52 height 14
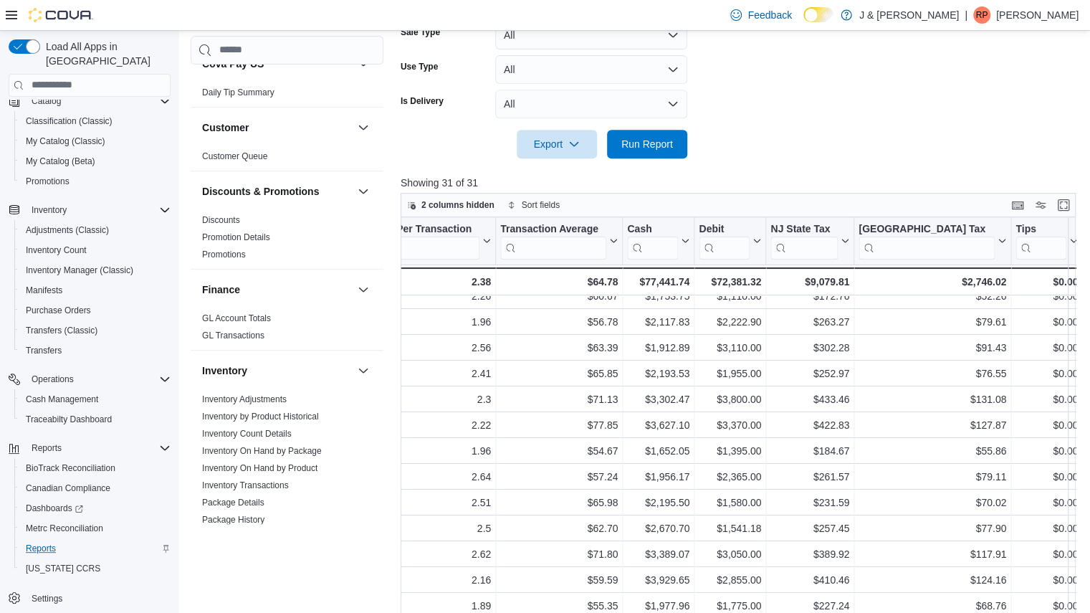
scroll to position [153, 0]
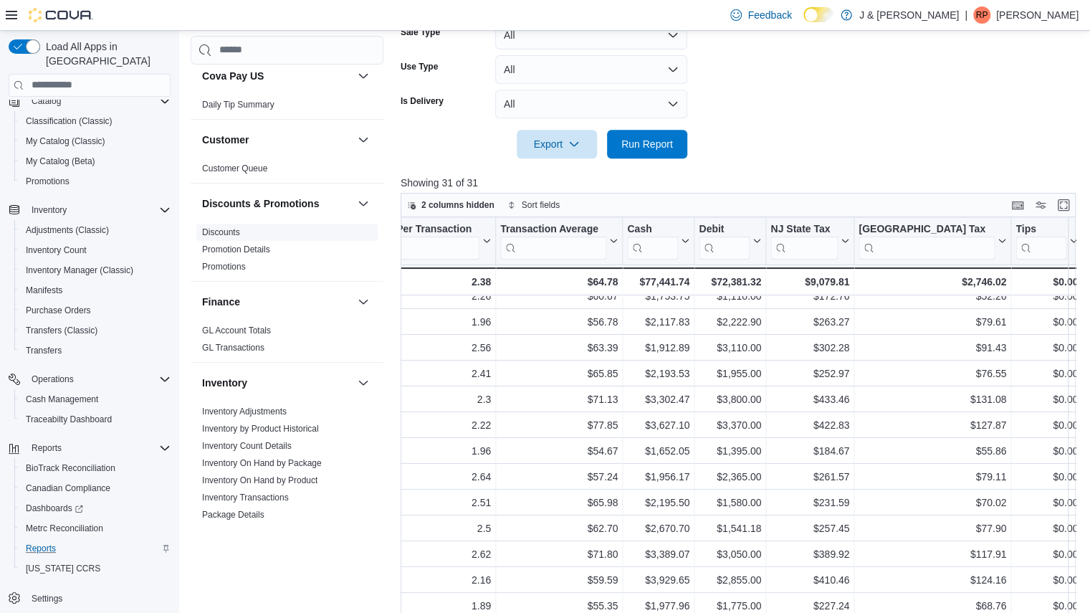
click at [220, 234] on link "Discounts" at bounding box center [221, 232] width 38 height 10
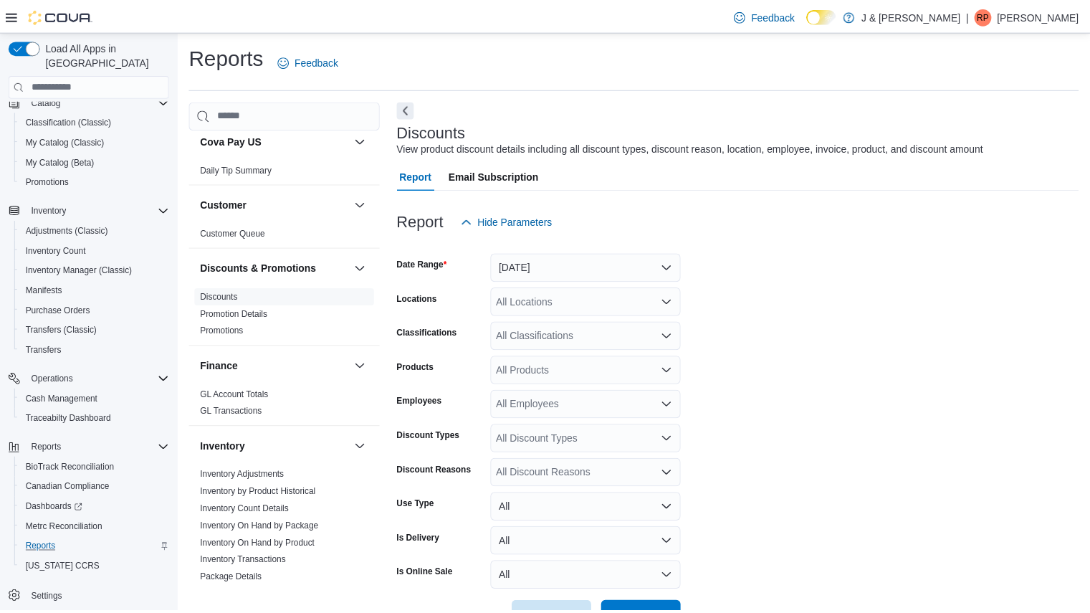
scroll to position [33, 0]
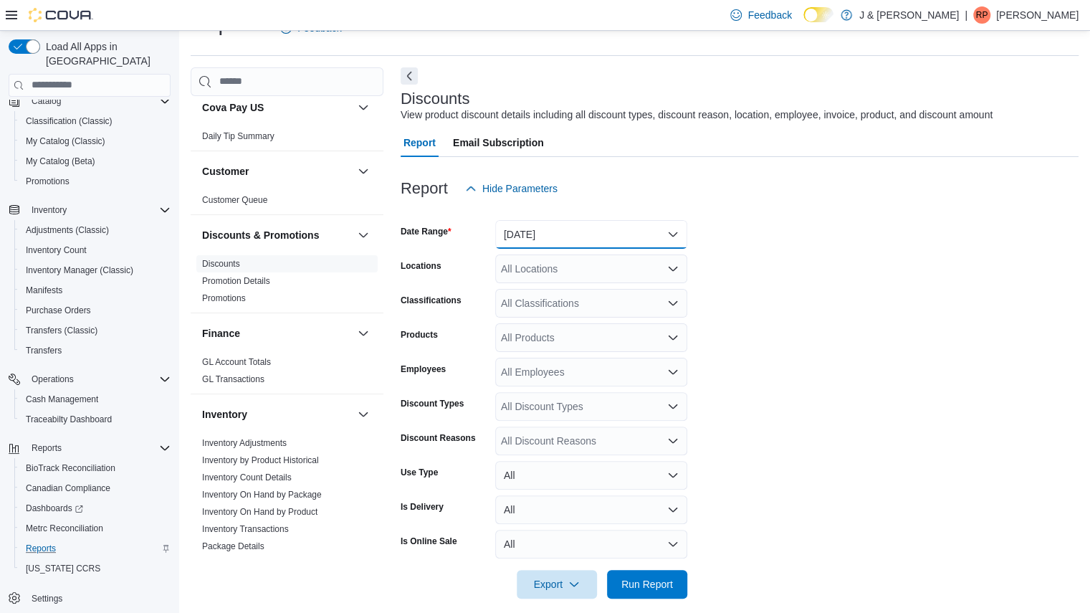
click at [553, 222] on button "[DATE]" at bounding box center [591, 234] width 192 height 29
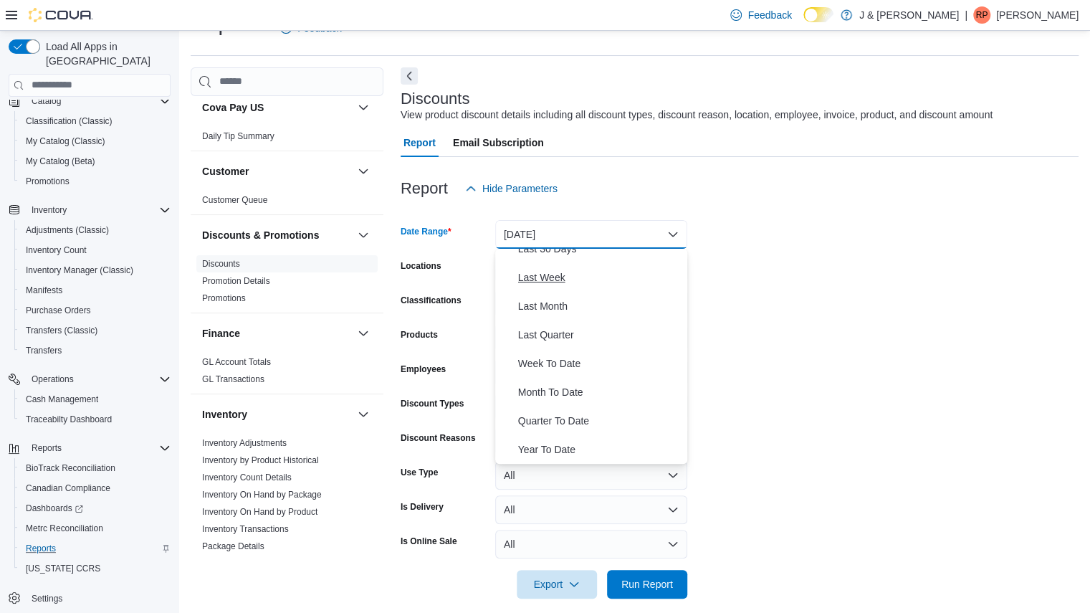
scroll to position [187, 0]
click at [553, 281] on span "Last 30 Days" at bounding box center [599, 276] width 163 height 17
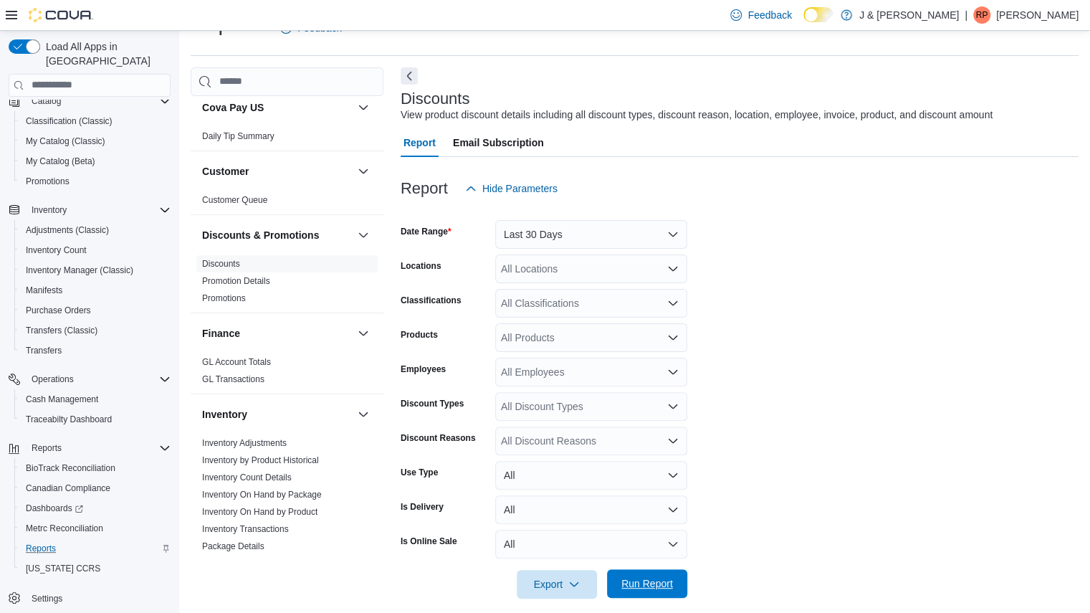
click at [634, 573] on span "Run Report" at bounding box center [647, 583] width 63 height 29
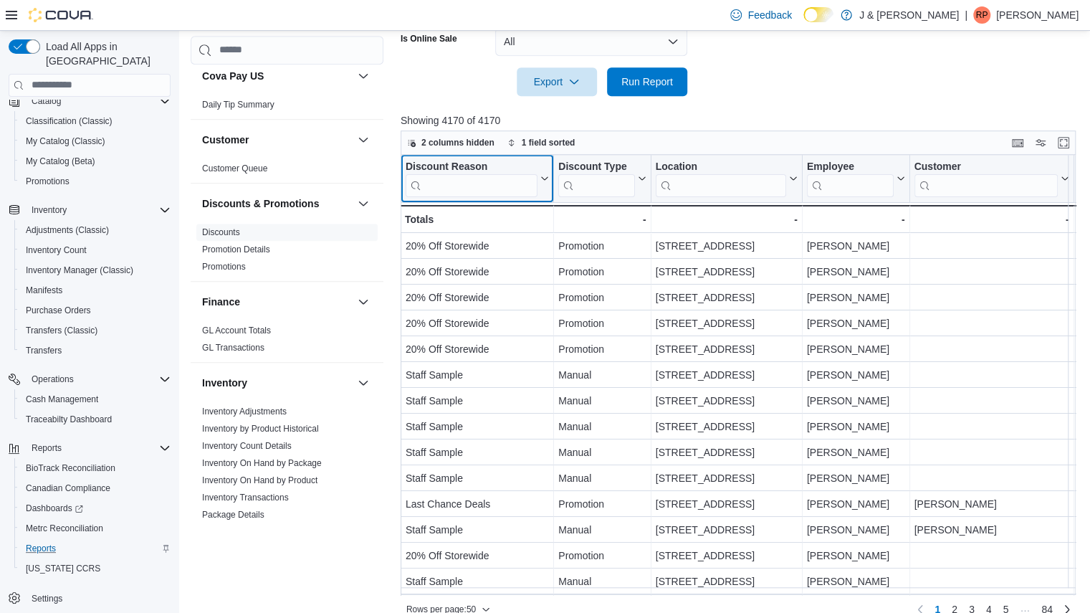
click at [477, 182] on input "search" at bounding box center [472, 184] width 132 height 23
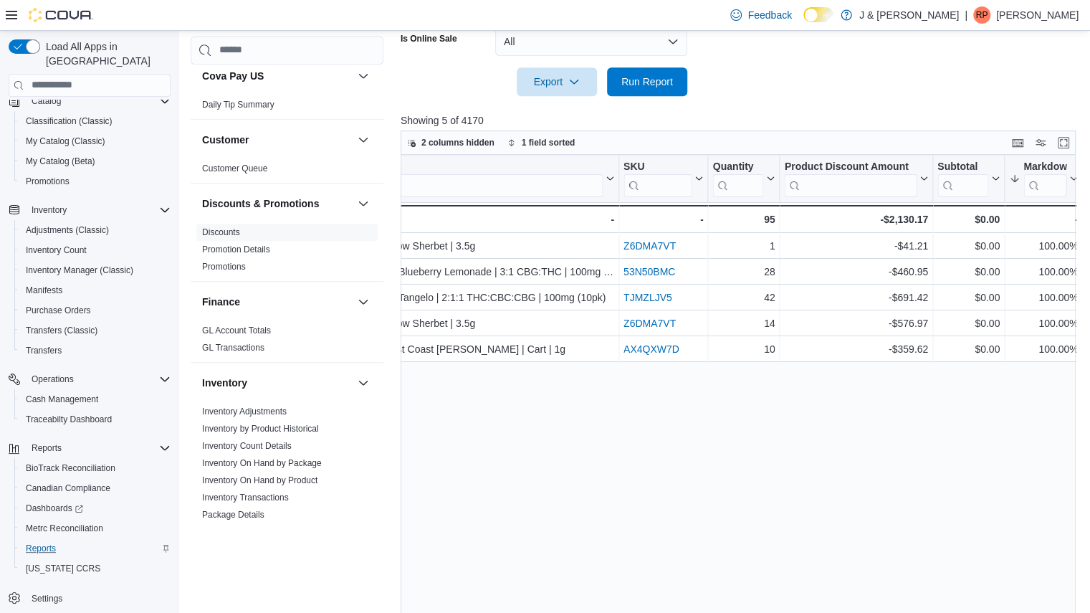
scroll to position [508, 0]
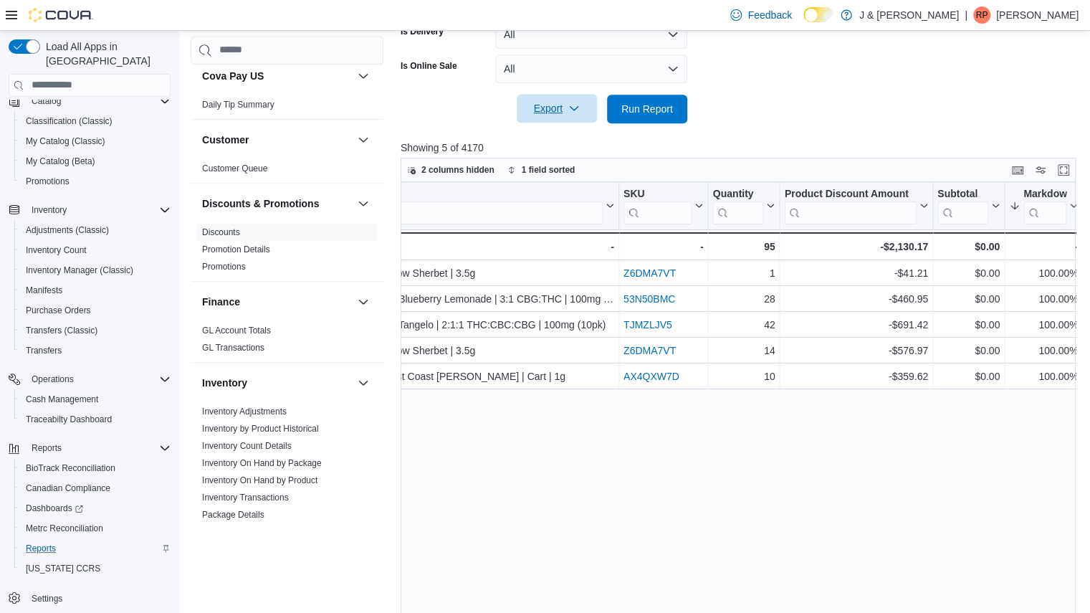
type input "***"
click at [535, 103] on span "Export" at bounding box center [556, 108] width 63 height 29
click at [542, 137] on span "Export to Excel" at bounding box center [559, 137] width 65 height 11
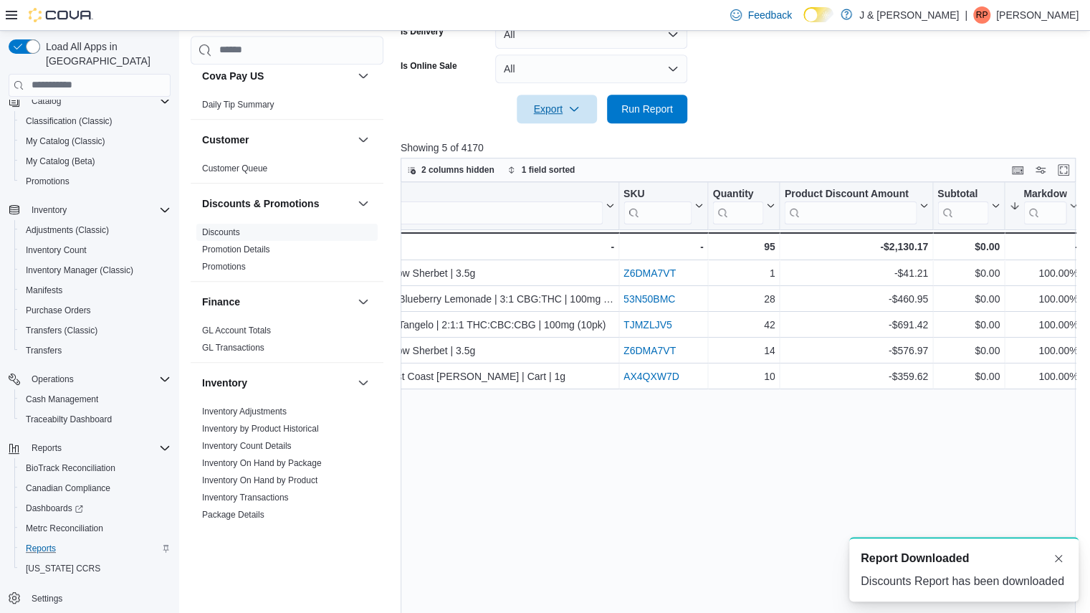
scroll to position [0, 0]
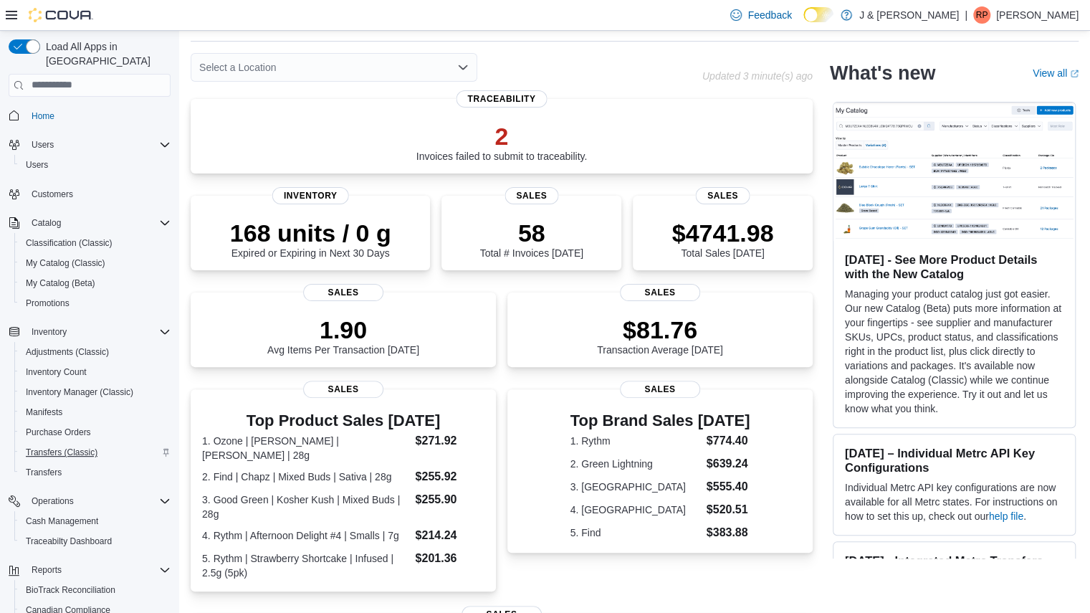
scroll to position [122, 0]
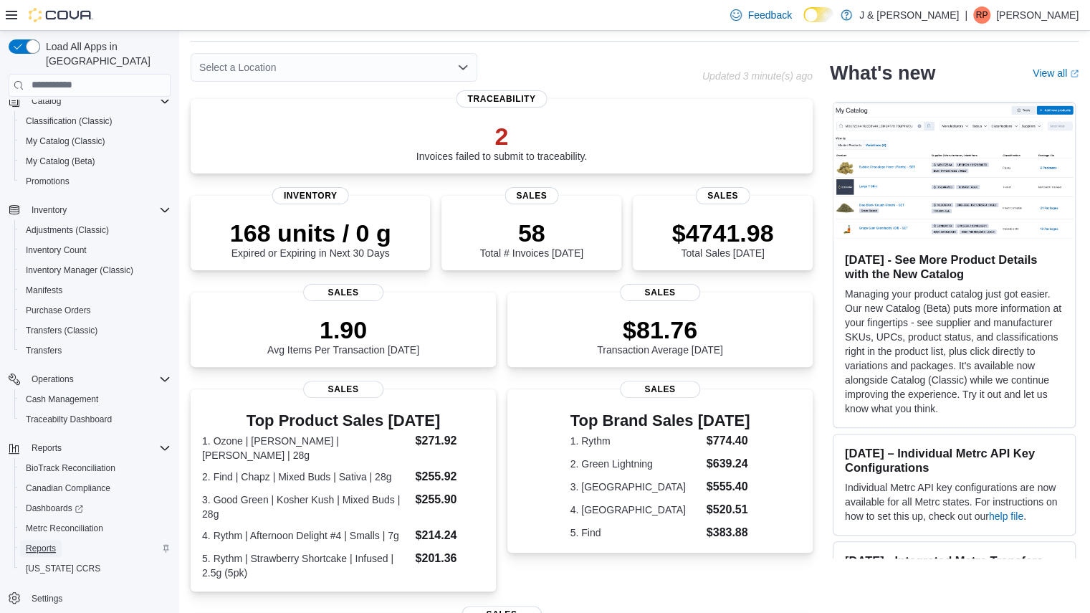
click at [36, 540] on span "Reports" at bounding box center [41, 548] width 30 height 17
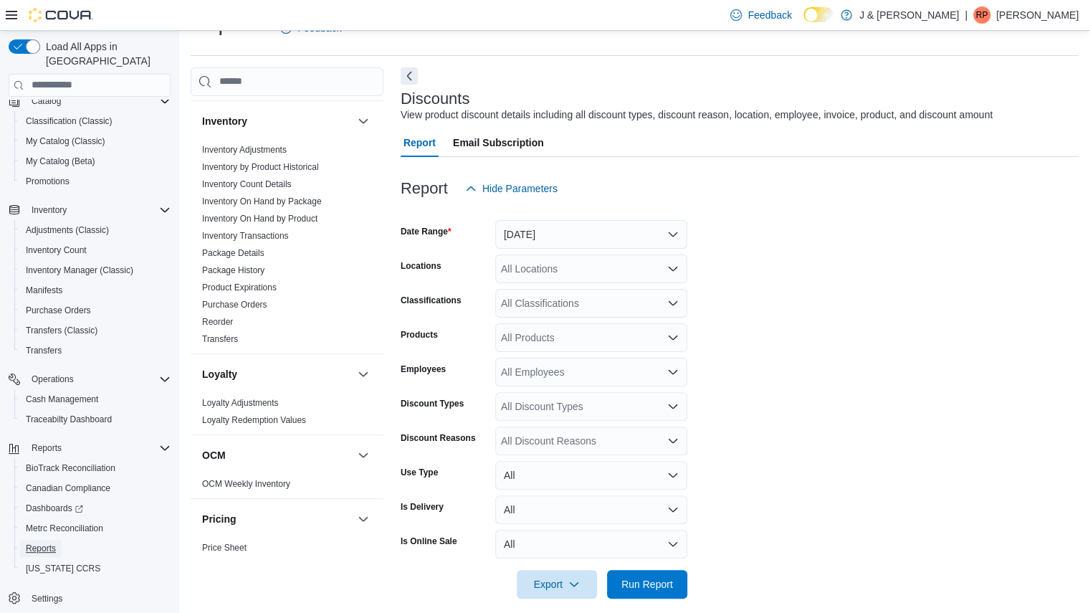
scroll to position [449, 0]
click at [231, 323] on link "Reorder" at bounding box center [217, 320] width 31 height 10
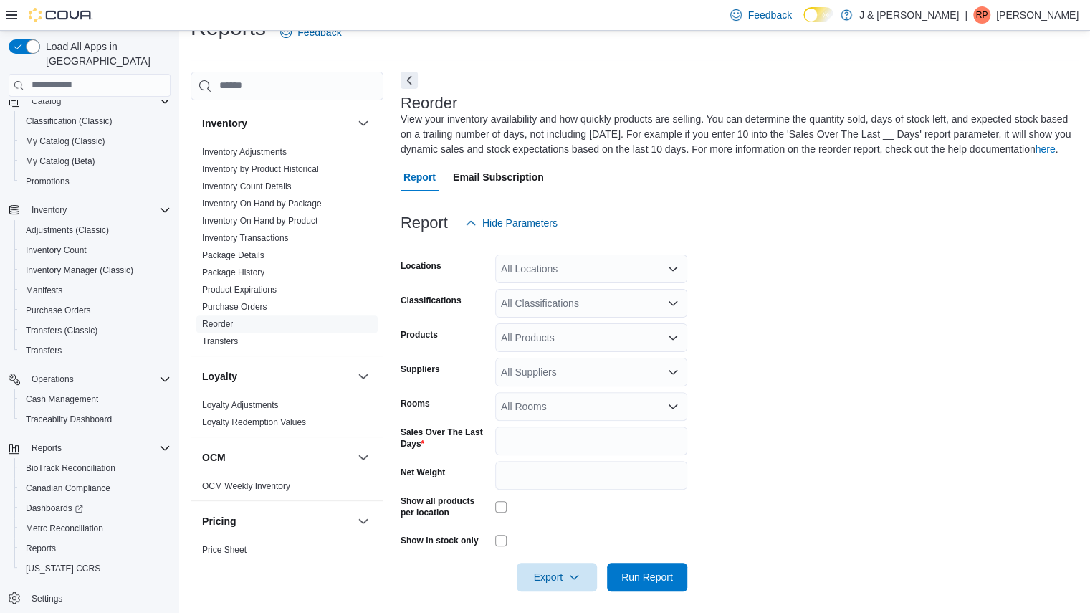
scroll to position [35, 0]
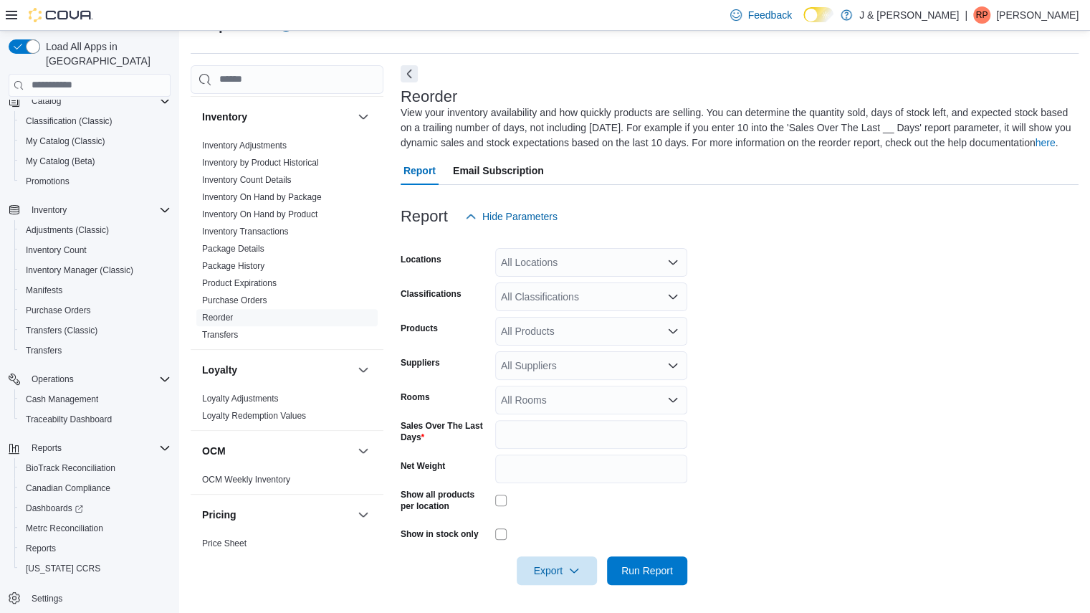
click at [641, 588] on div at bounding box center [740, 593] width 678 height 17
click at [652, 575] on span "Run Report" at bounding box center [647, 570] width 52 height 14
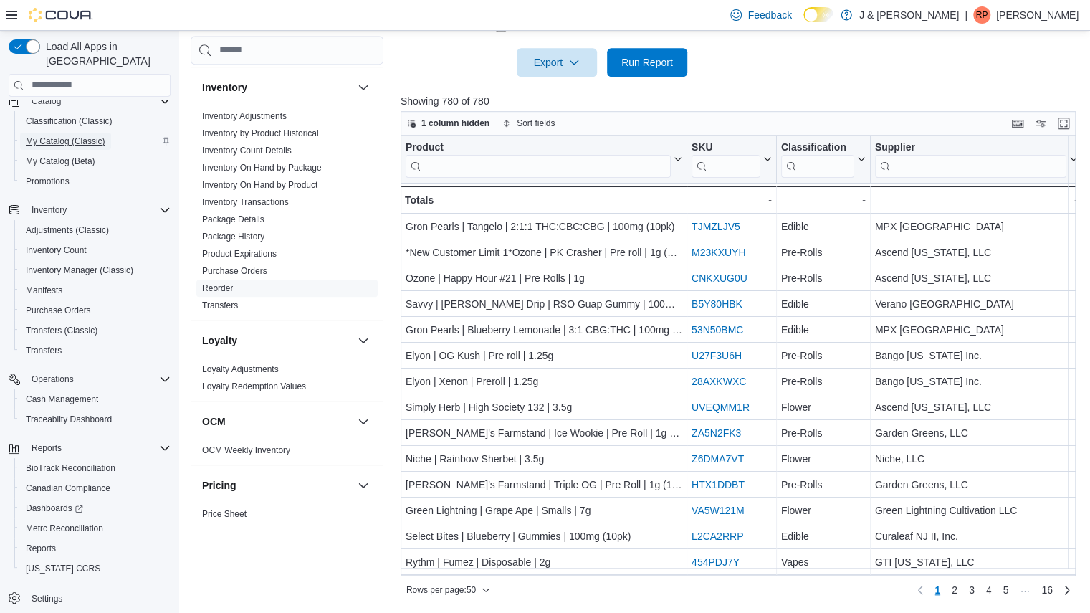
click at [49, 135] on span "My Catalog (Classic)" at bounding box center [66, 140] width 80 height 11
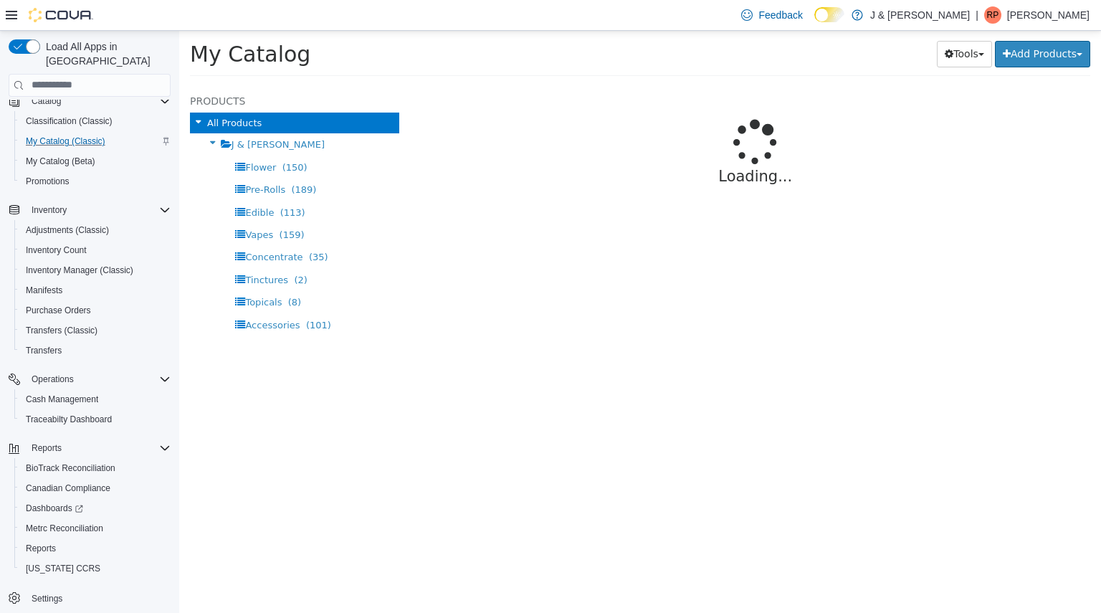
select select "**********"
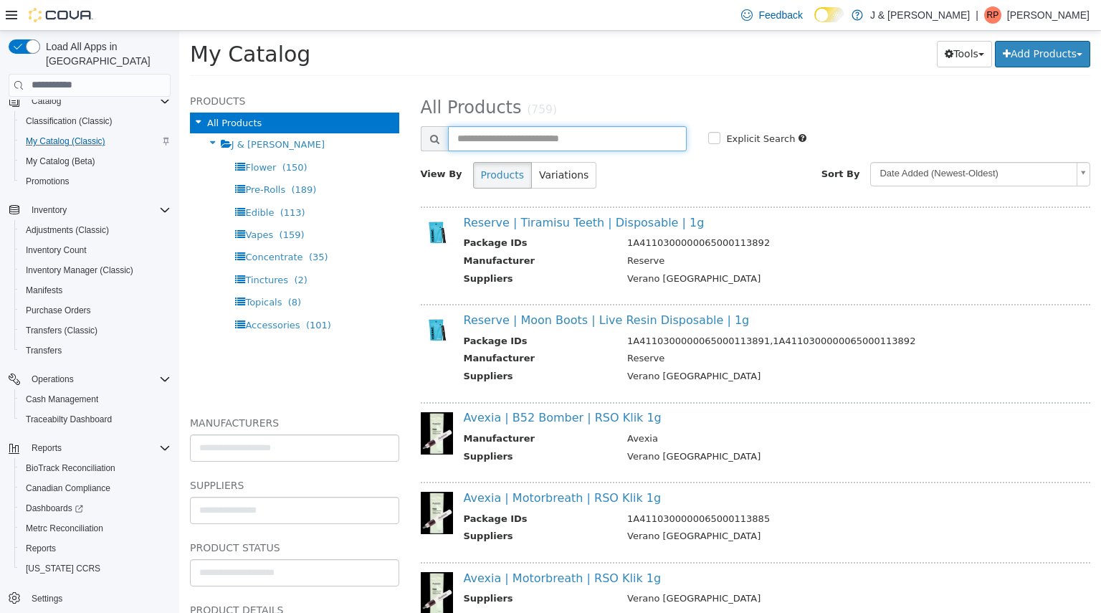
click at [510, 136] on input "text" at bounding box center [567, 137] width 239 height 25
type input "*****"
select select "**********"
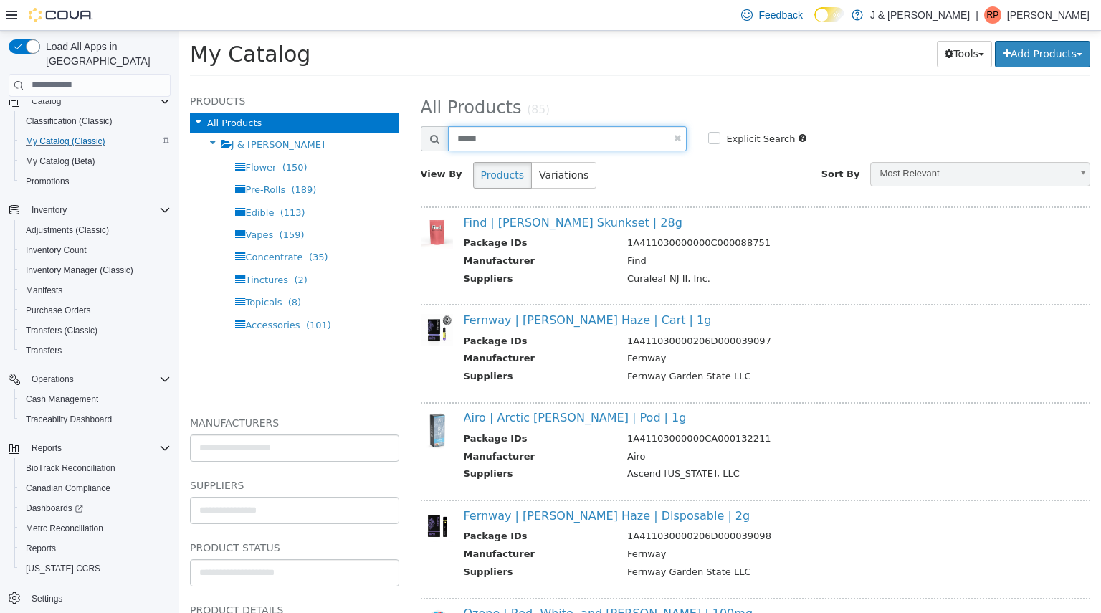
click at [502, 134] on input "*****" at bounding box center [567, 137] width 239 height 25
type input "****"
select select "**********"
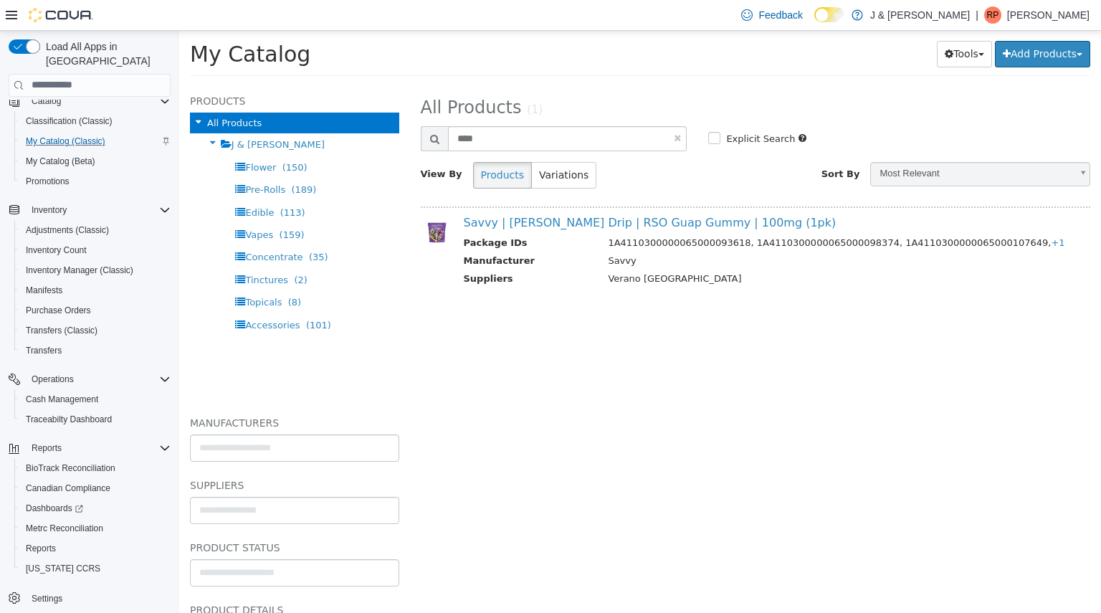
click at [480, 123] on div "**********" at bounding box center [756, 145] width 670 height 107
click at [479, 137] on input "****" at bounding box center [567, 137] width 239 height 25
type input "******"
select select "**********"
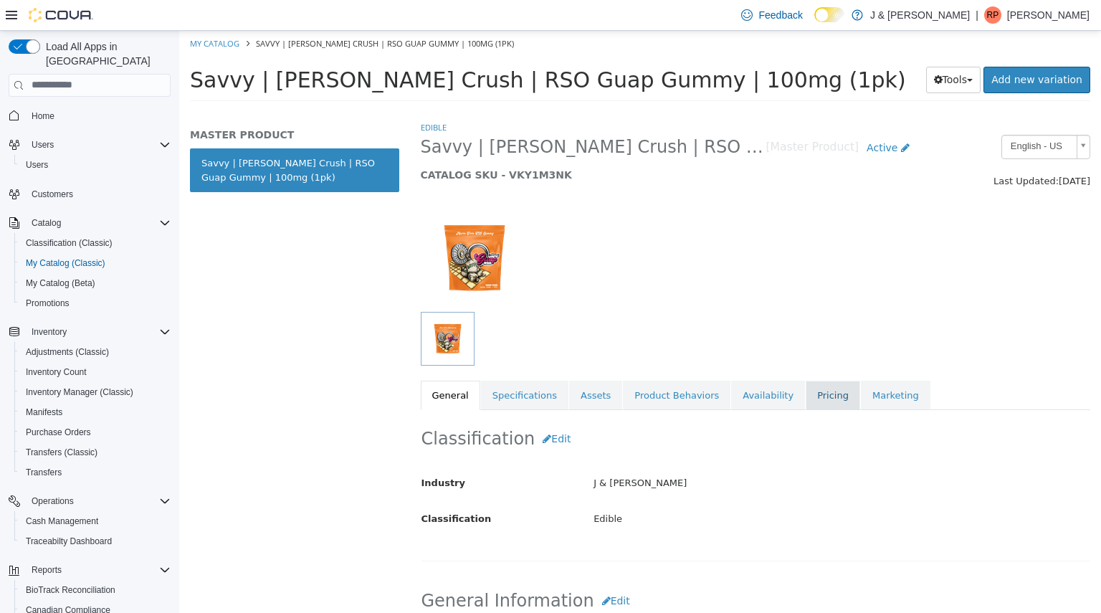
click at [806, 396] on link "Pricing" at bounding box center [833, 395] width 54 height 30
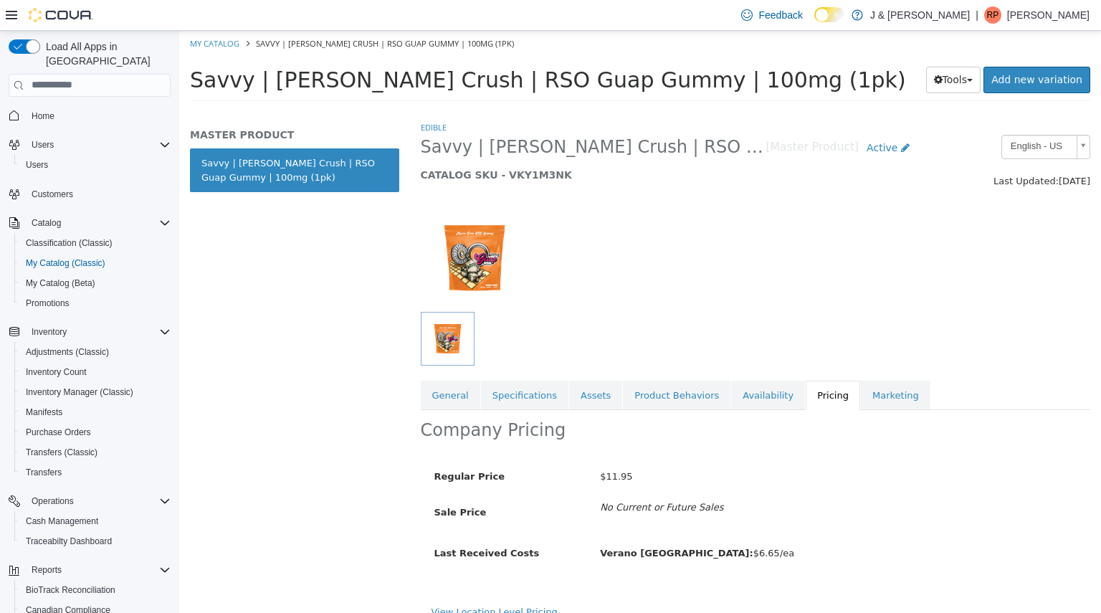
scroll to position [16, 0]
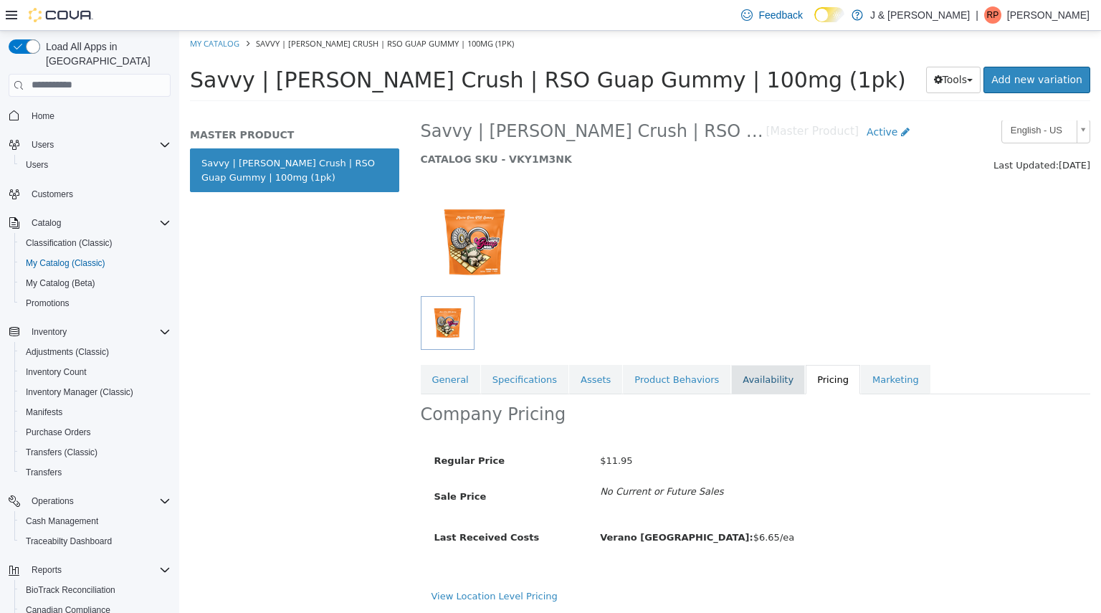
click at [736, 383] on link "Availability" at bounding box center [768, 379] width 74 height 30
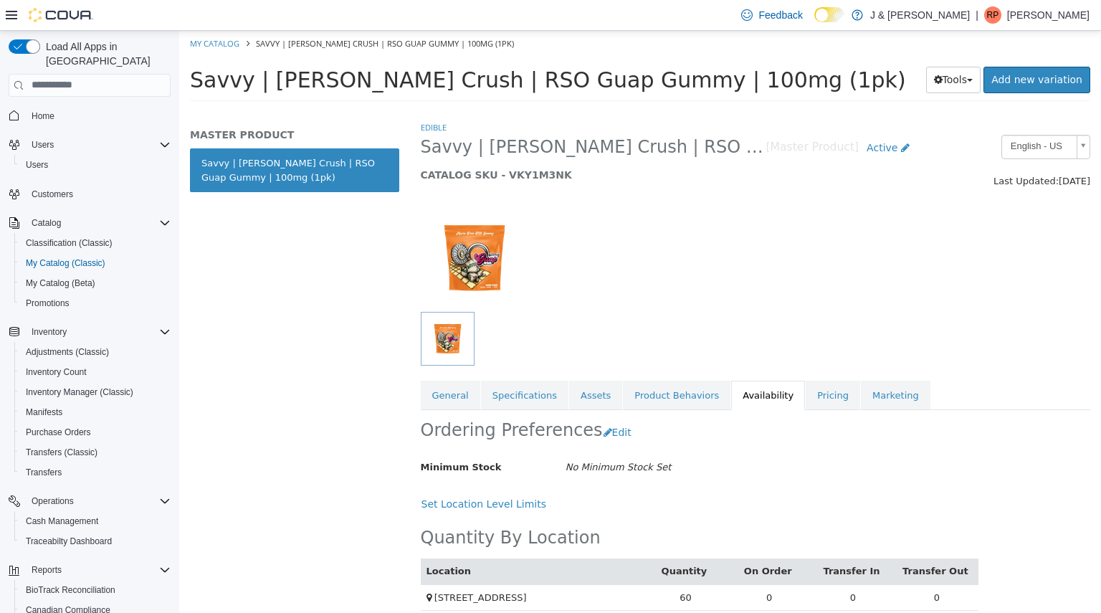
click at [1056, 16] on p "Raj Patel" at bounding box center [1048, 14] width 82 height 17
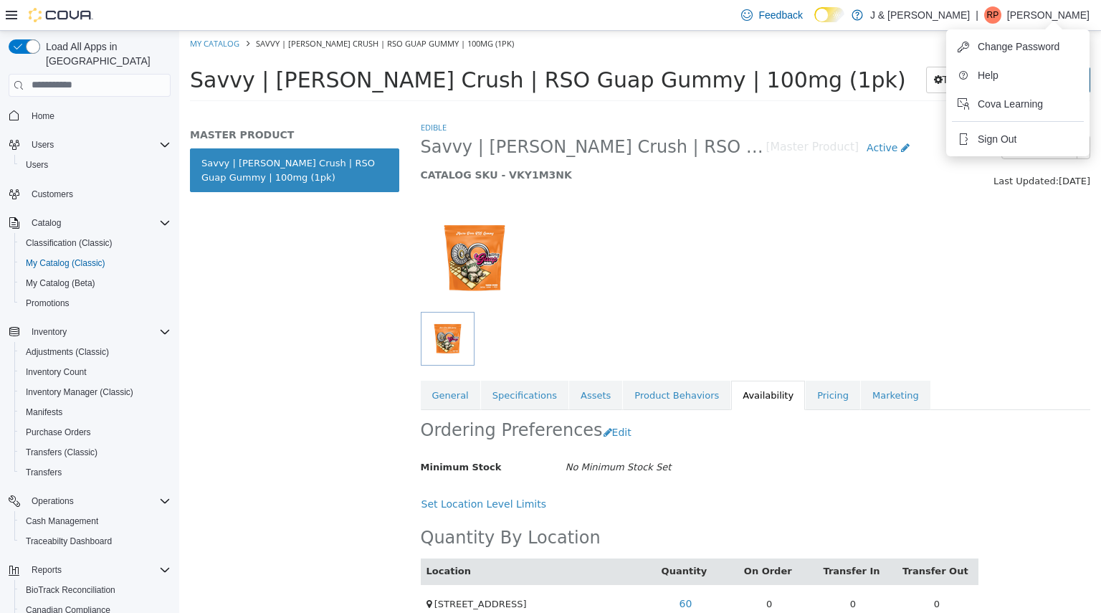
click at [921, 414] on div "Ordering Preferences Edit" at bounding box center [700, 431] width 558 height 45
click at [806, 394] on link "Pricing" at bounding box center [833, 395] width 54 height 30
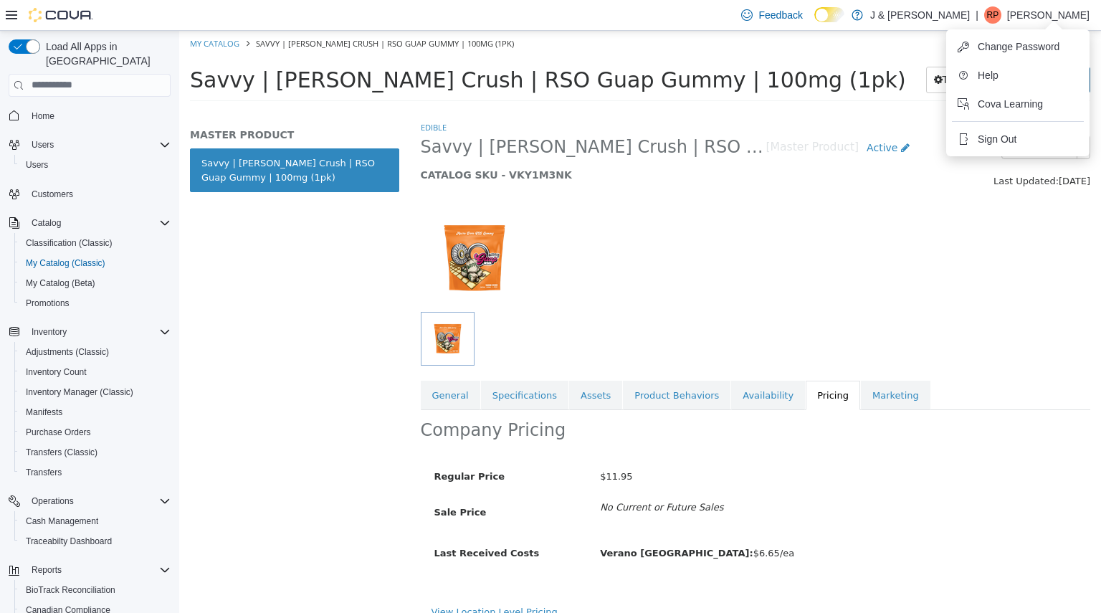
scroll to position [16, 0]
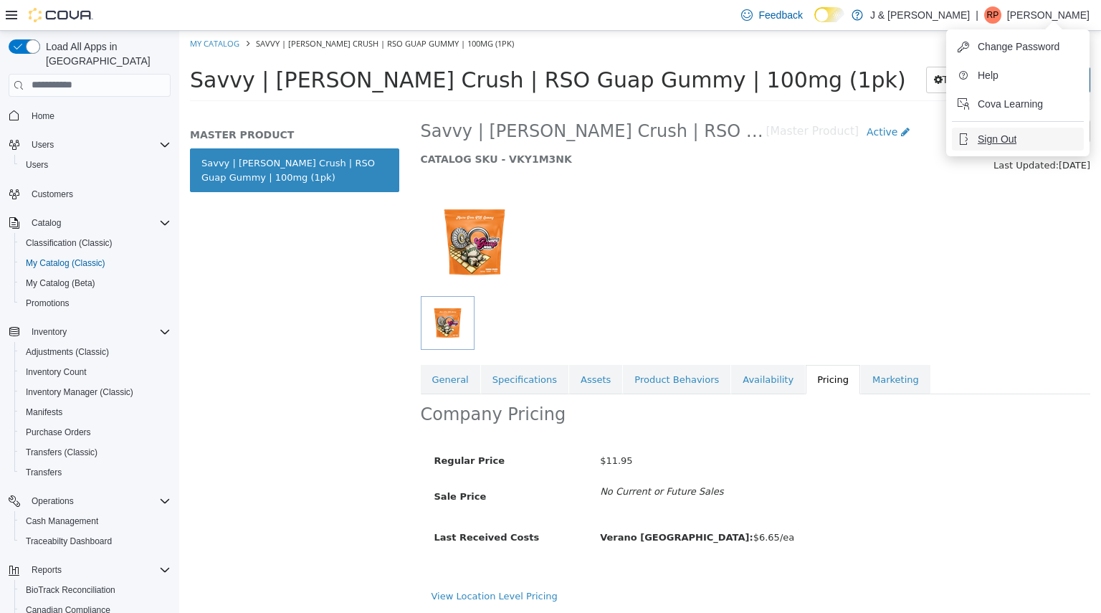
click at [991, 130] on button "Sign Out" at bounding box center [1018, 139] width 132 height 23
